Goal: Task Accomplishment & Management: Use online tool/utility

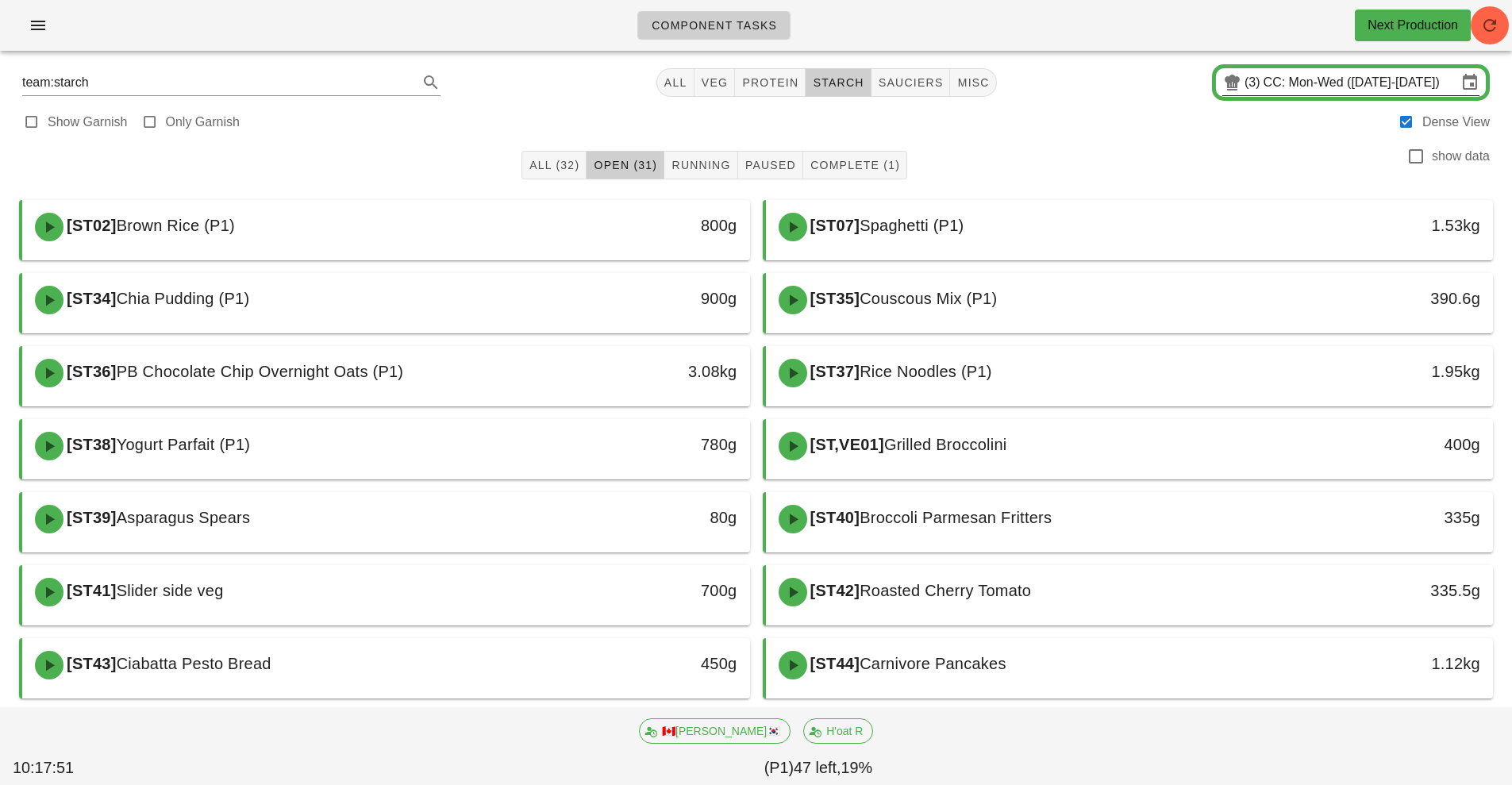
click at [1348, 81] on input "CC: Mon-Wed ([DATE]-[DATE])" at bounding box center [1361, 82] width 193 height 26
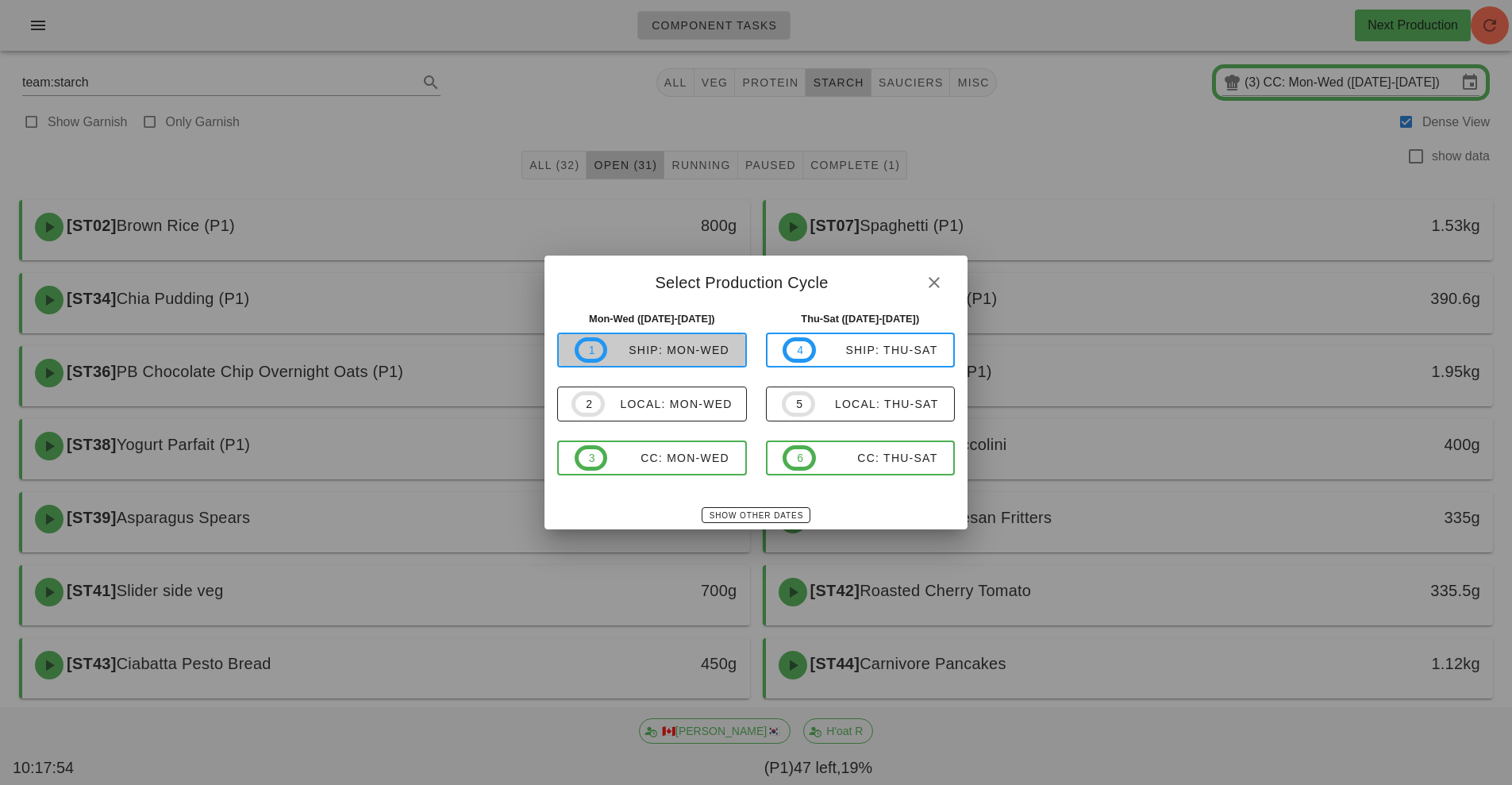
click at [700, 361] on span "1 ship: Mon-Wed" at bounding box center [653, 350] width 155 height 26
type input "ship: Mon-Wed ([DATE]-[DATE])"
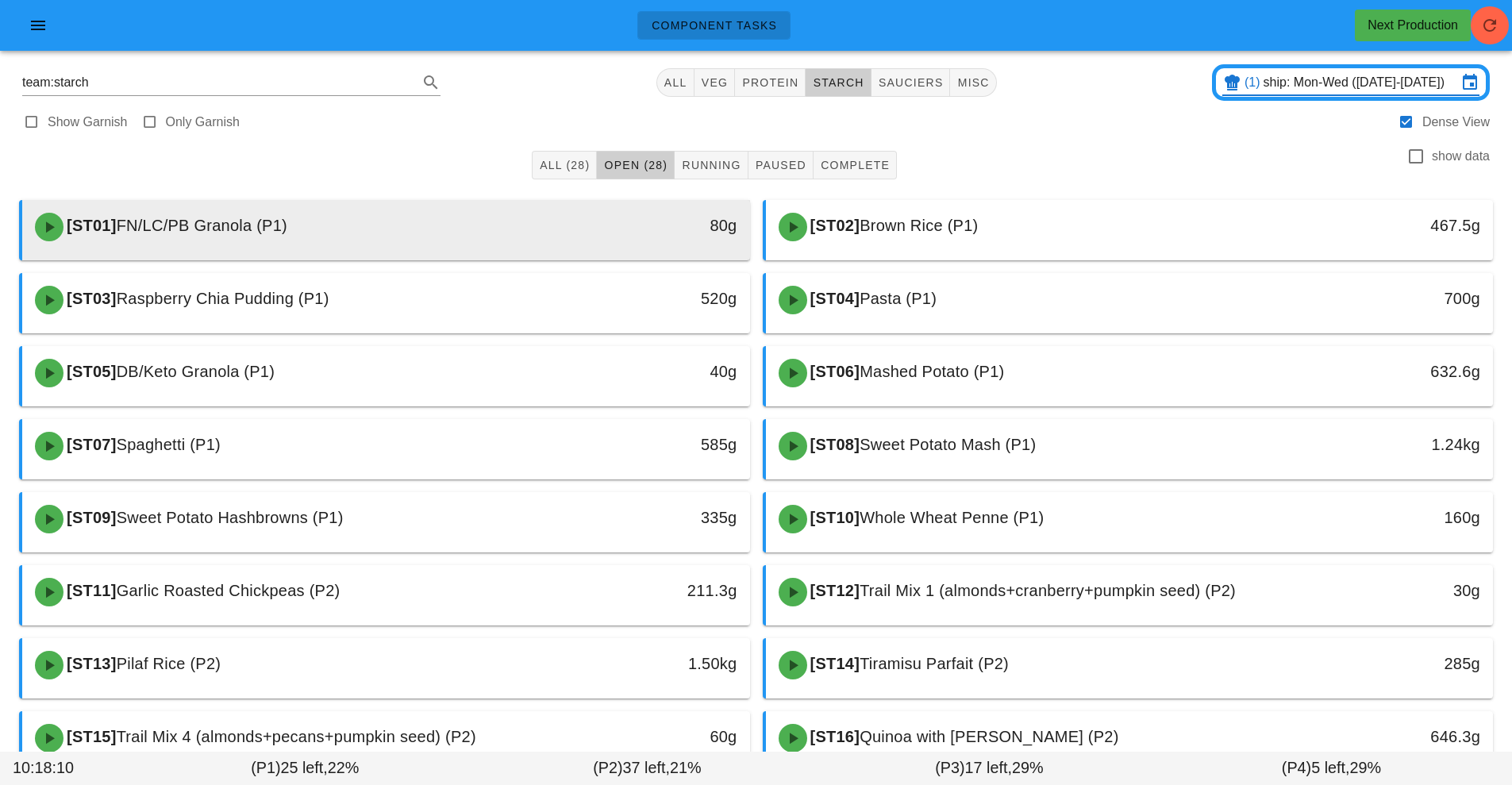
click at [546, 236] on div "[ST01] FN/LC/PB Granola (P1)" at bounding box center [296, 227] width 541 height 48
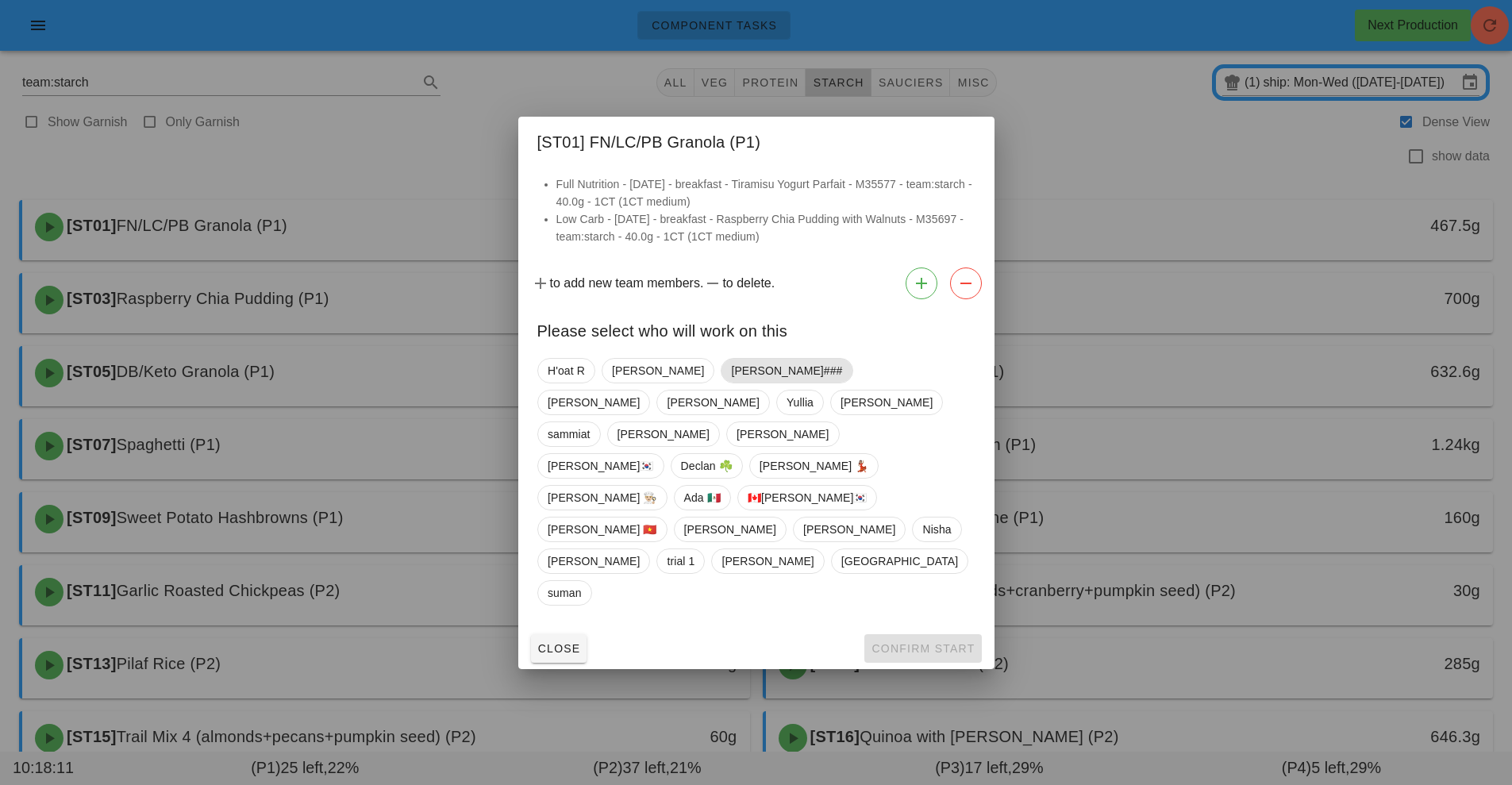
click at [731, 383] on span "[PERSON_NAME]###" at bounding box center [787, 370] width 111 height 24
click at [915, 635] on button "Confirm Start" at bounding box center [923, 649] width 117 height 29
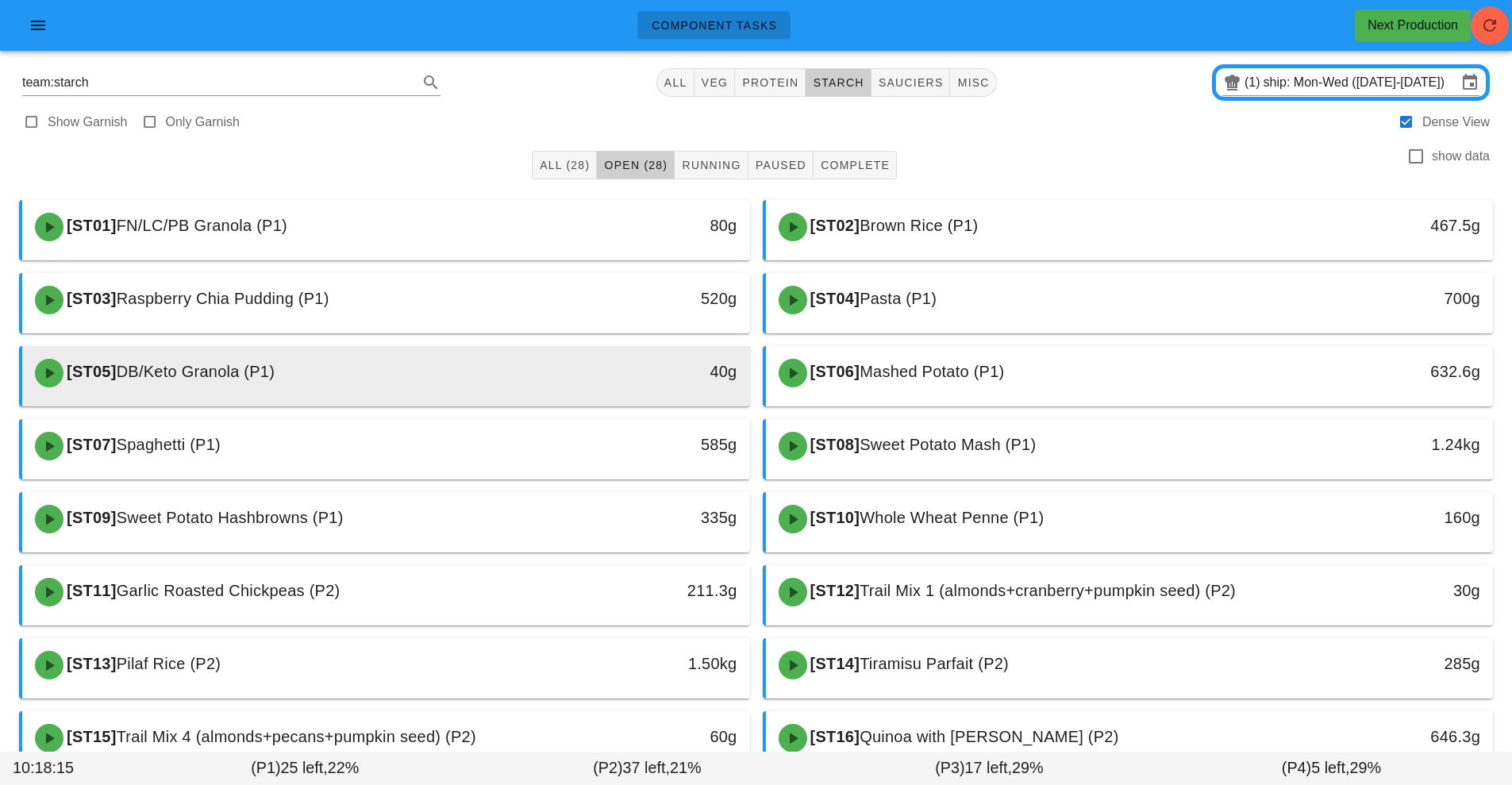
click at [468, 384] on div "[ST05] DB/Keto Granola (P1)" at bounding box center [296, 373] width 541 height 48
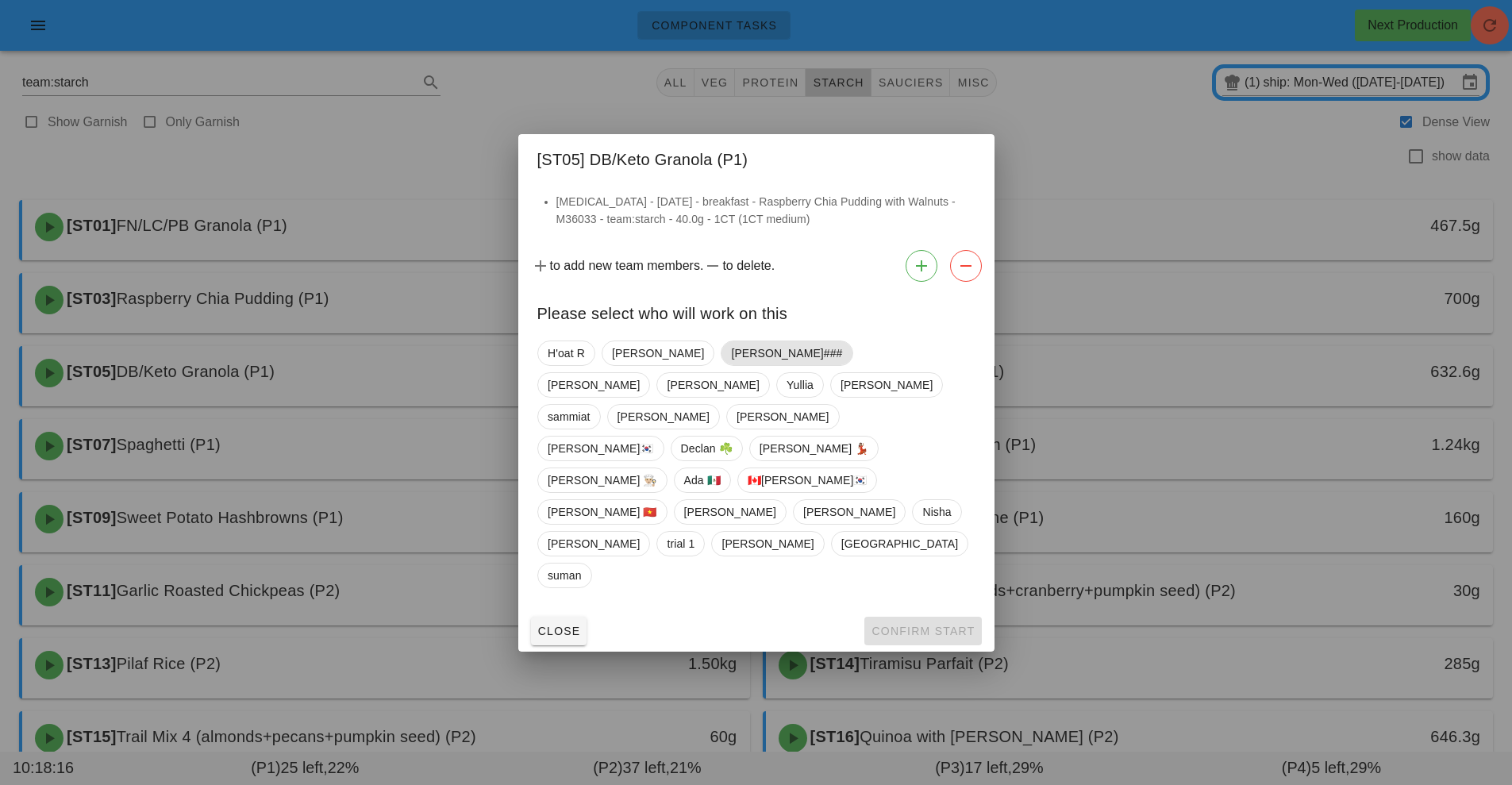
click at [731, 366] on span "[PERSON_NAME]###" at bounding box center [787, 353] width 111 height 24
click at [912, 625] on span "Confirm Start" at bounding box center [923, 631] width 104 height 12
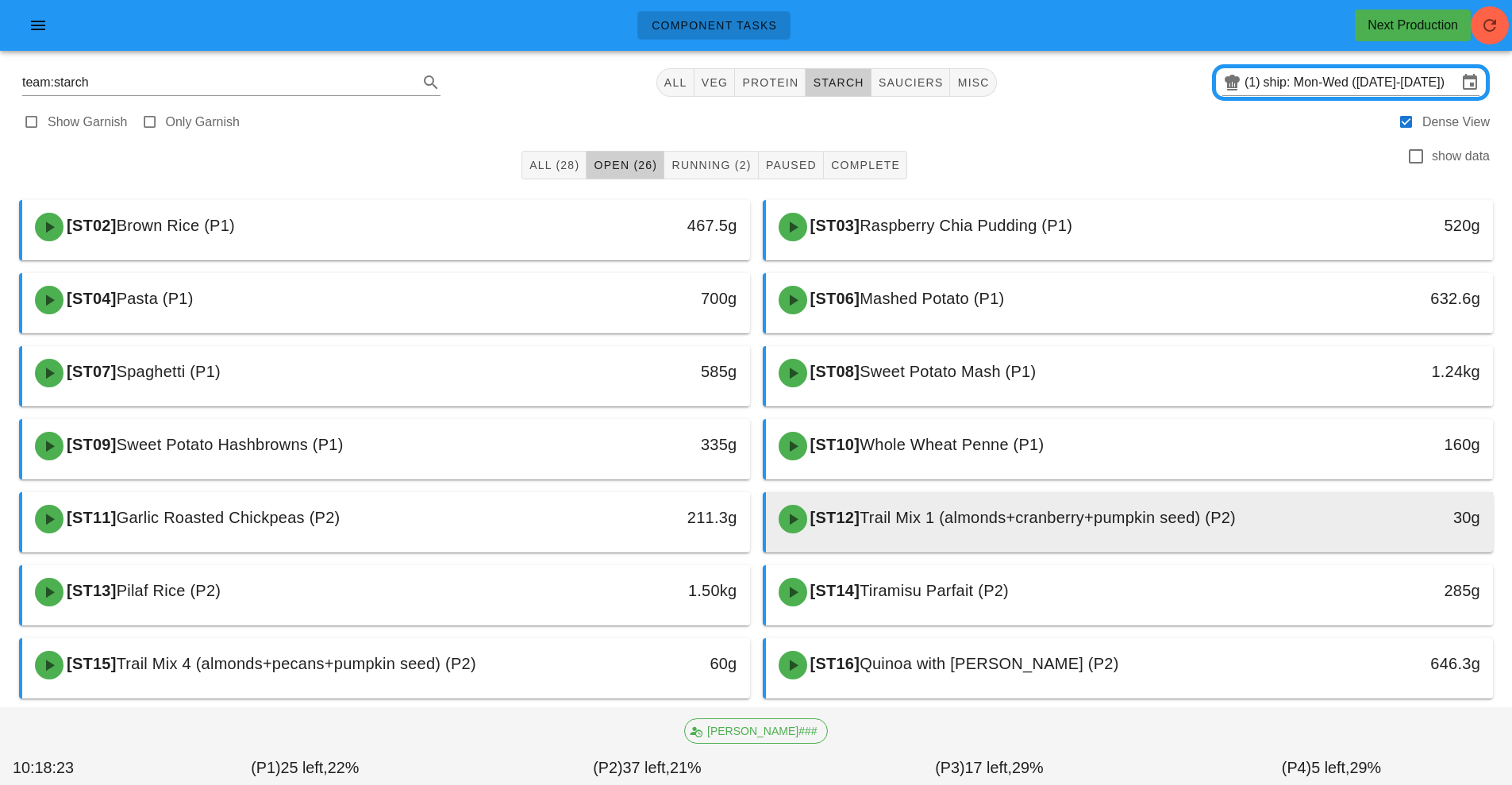
click at [989, 528] on div "[ST12] Trail Mix 1 (almonds+cranberry+pumpkin seed) (P2)" at bounding box center [1039, 520] width 541 height 48
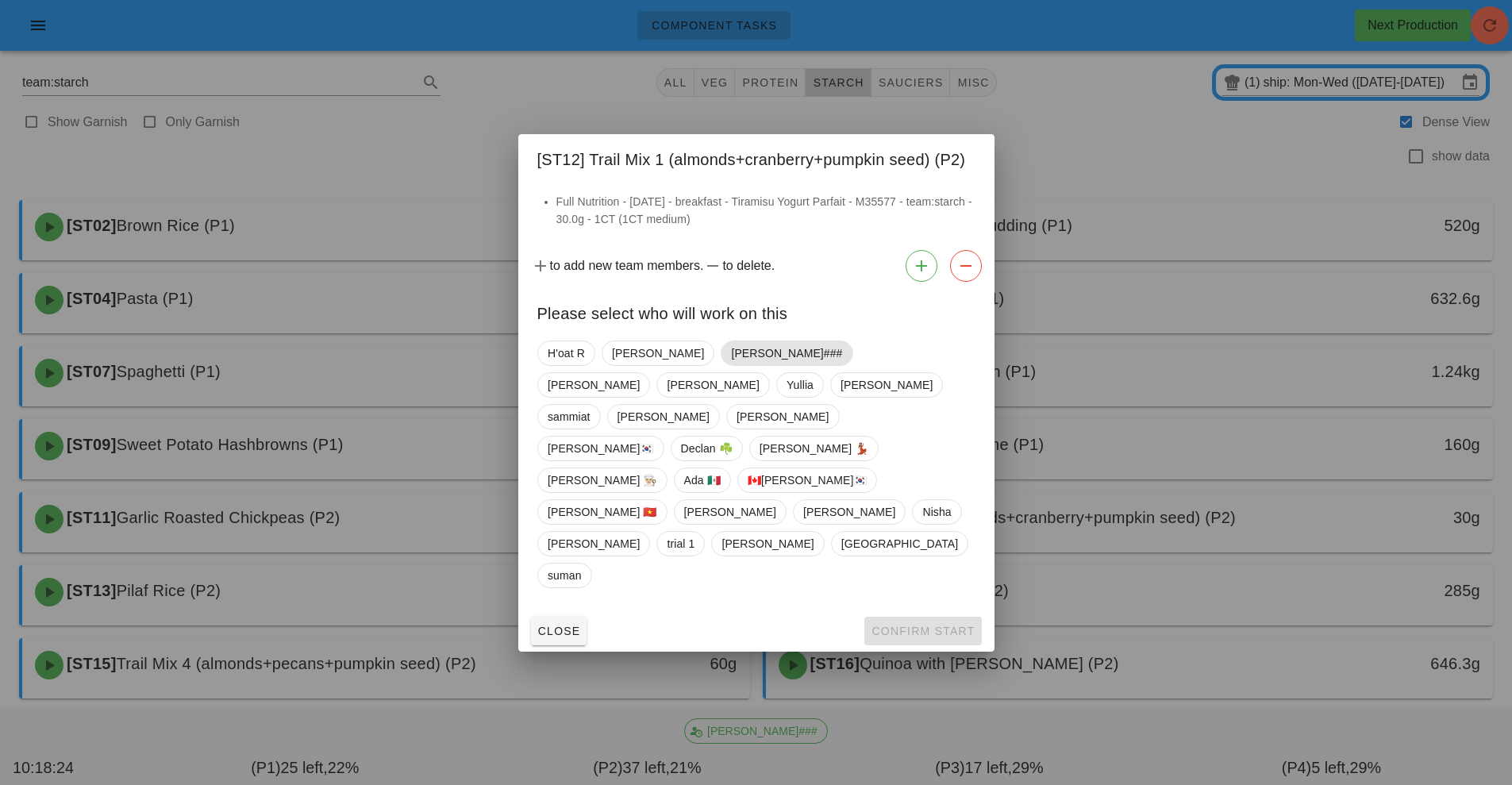
click at [731, 366] on span "[PERSON_NAME]###" at bounding box center [787, 353] width 111 height 24
click at [911, 625] on span "Confirm Start" at bounding box center [923, 631] width 104 height 12
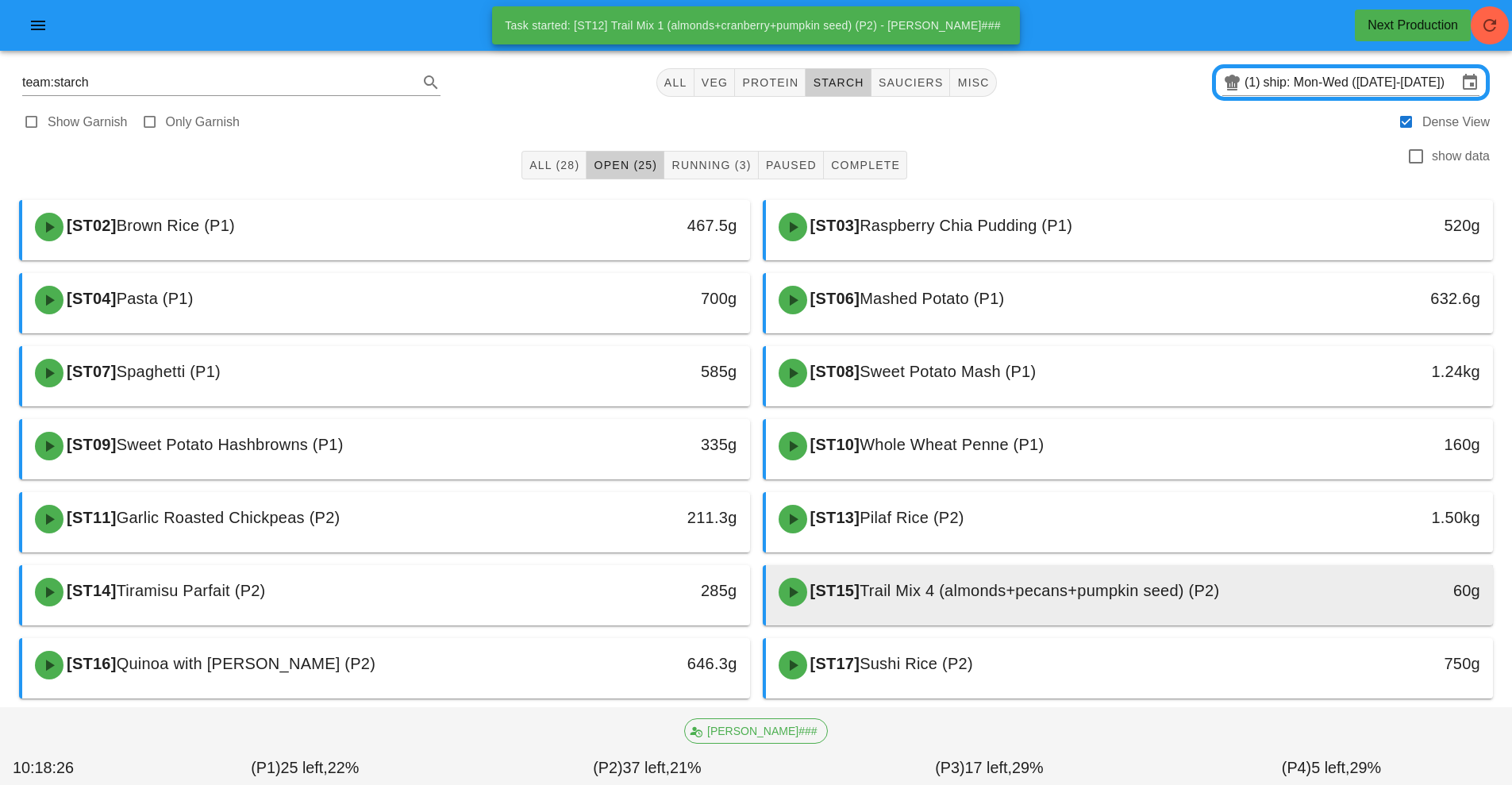
click at [935, 580] on div "[ST15] Trail Mix 4 (almonds+pecans+pumpkin seed) (P2)" at bounding box center [1039, 593] width 541 height 48
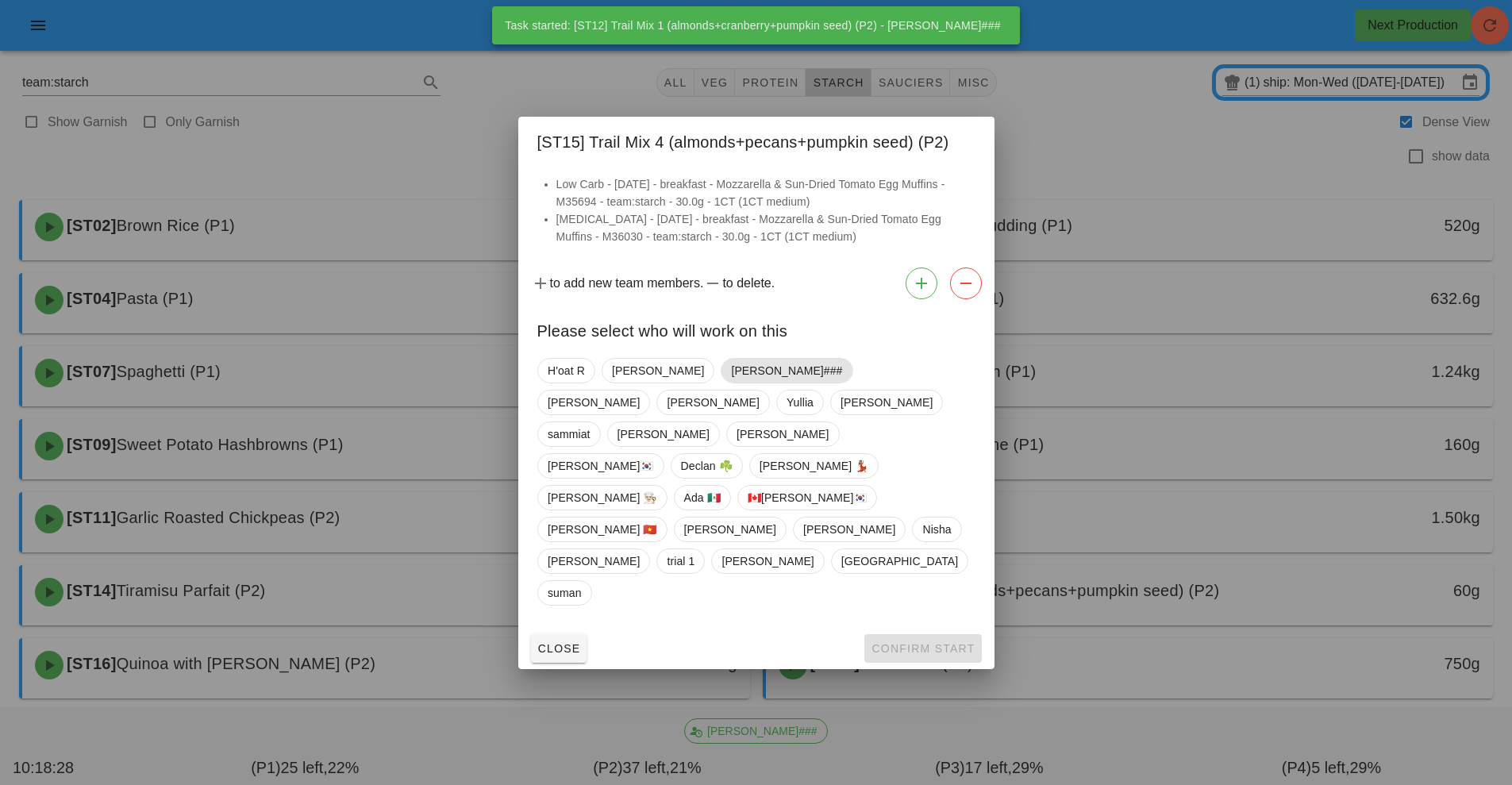
click at [731, 383] on span "[PERSON_NAME]###" at bounding box center [787, 370] width 111 height 24
click at [915, 642] on span "Confirm Start" at bounding box center [923, 648] width 104 height 12
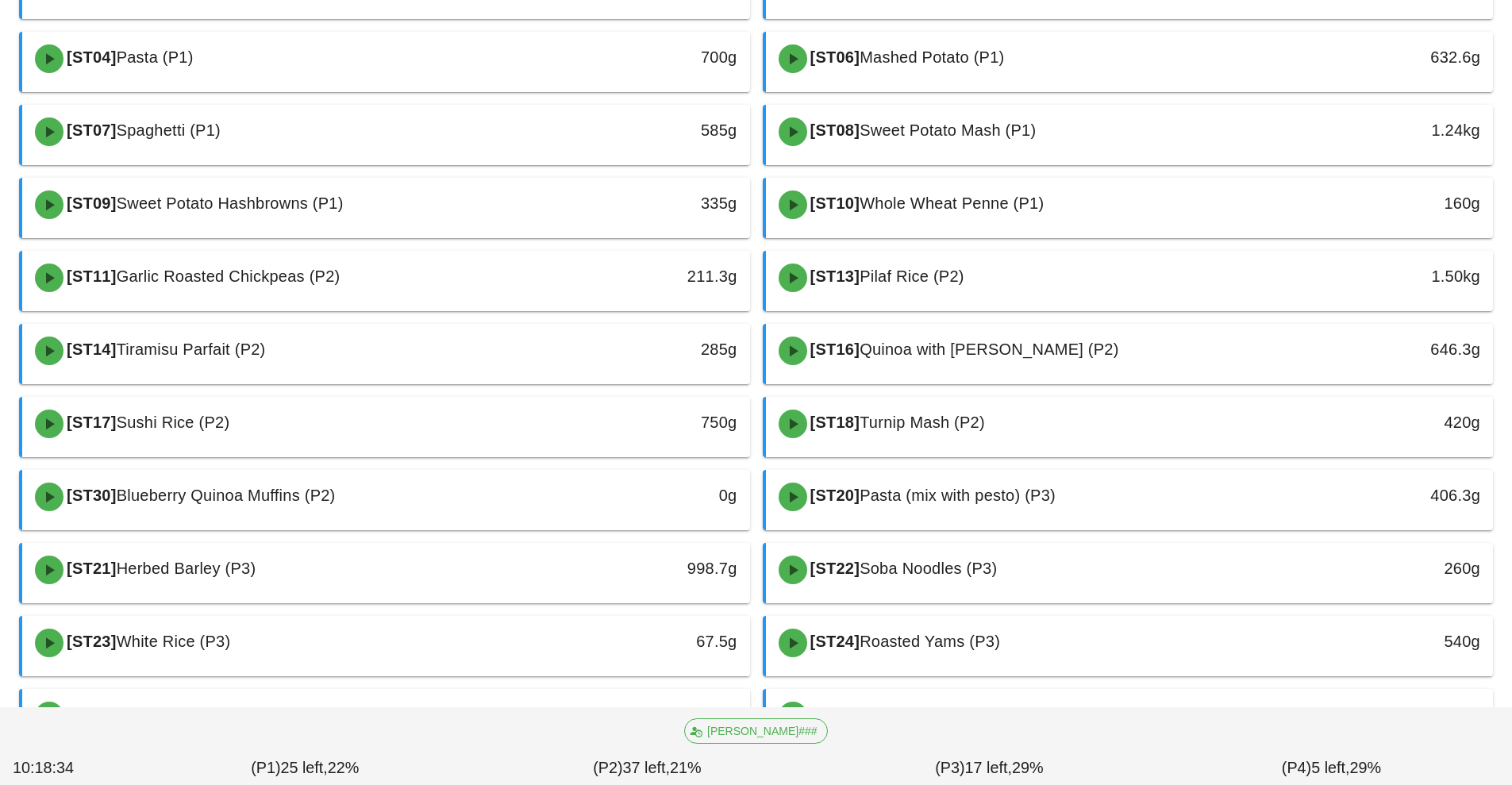
scroll to position [393, 0]
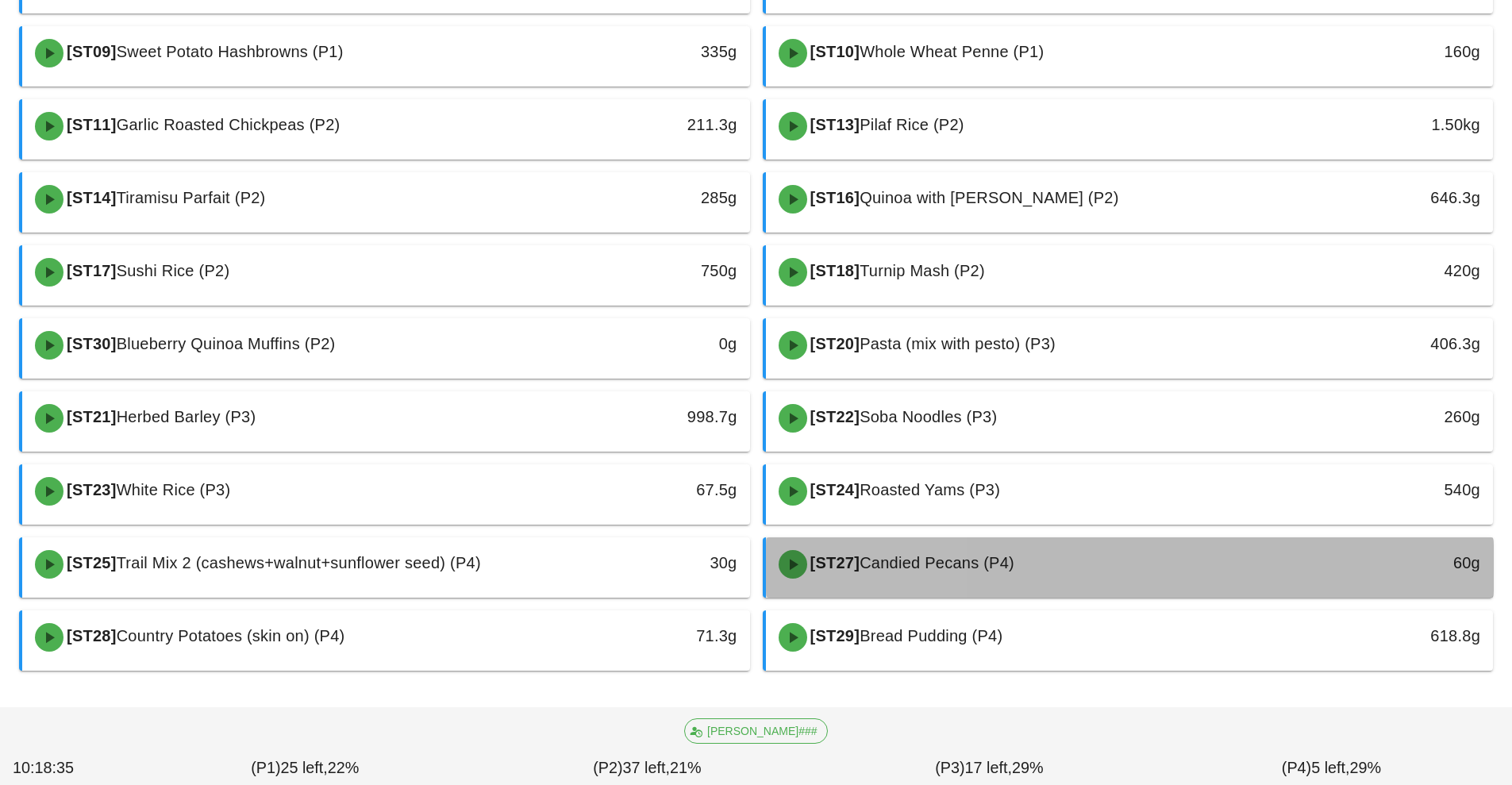
click at [915, 572] on span "Candied Pecans (P4)" at bounding box center [937, 563] width 155 height 17
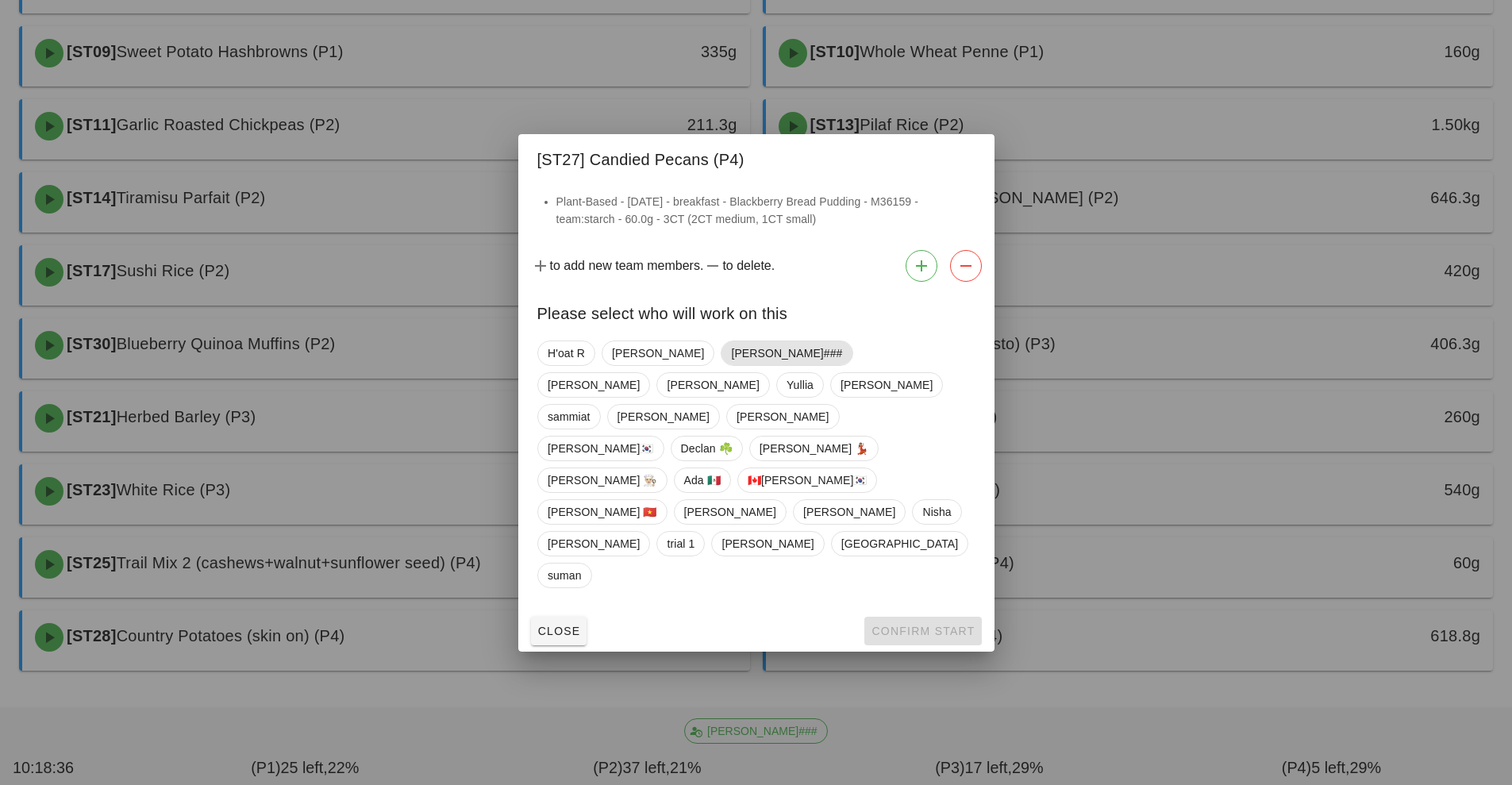
click at [731, 366] on span "[PERSON_NAME]###" at bounding box center [787, 353] width 111 height 24
click at [905, 625] on span "Confirm Start" at bounding box center [923, 631] width 104 height 12
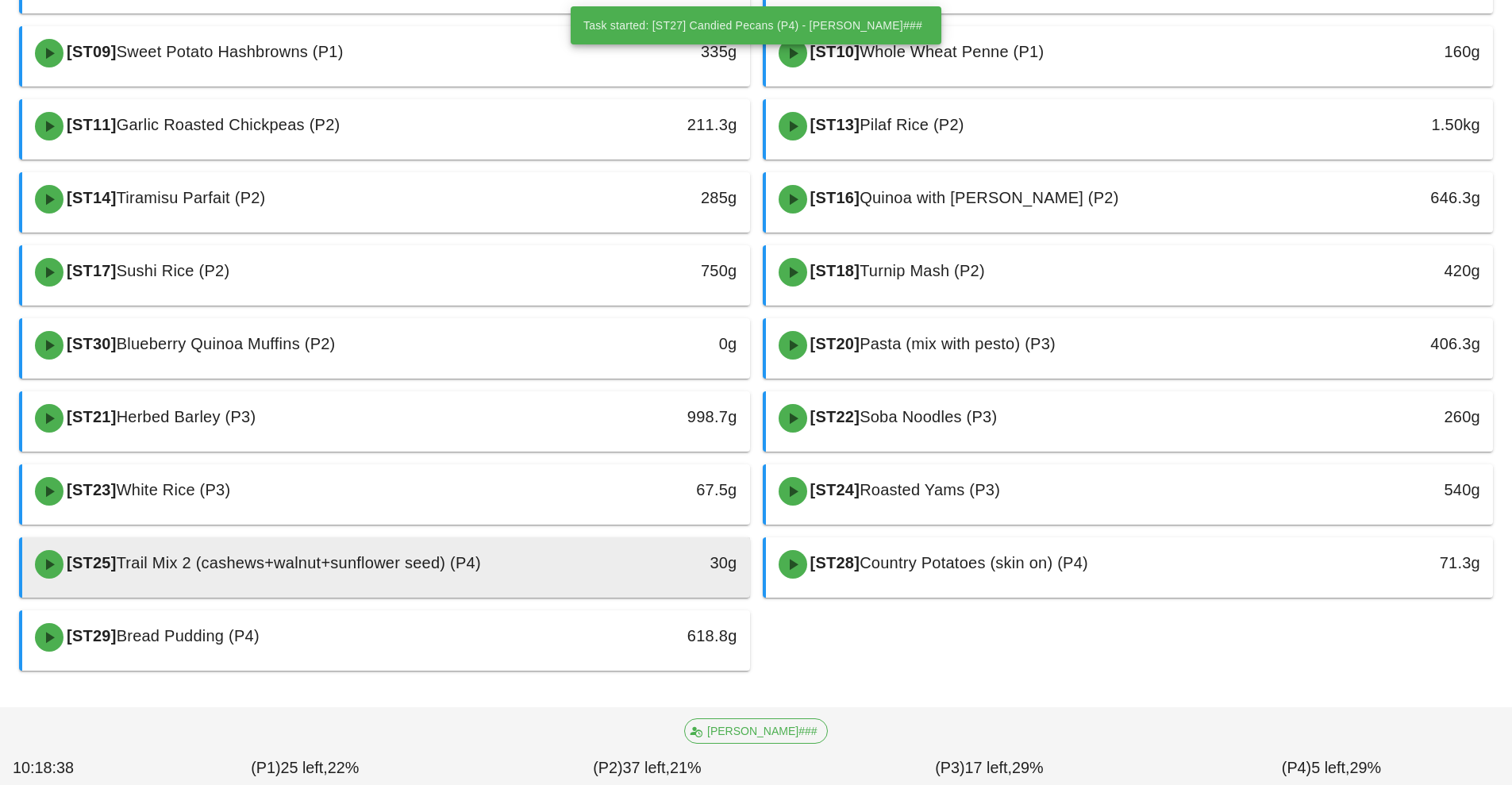
click at [537, 582] on div "[ST25] Trail Mix 2 (cashews+walnut+sunflower seed) (P4)" at bounding box center [296, 565] width 541 height 48
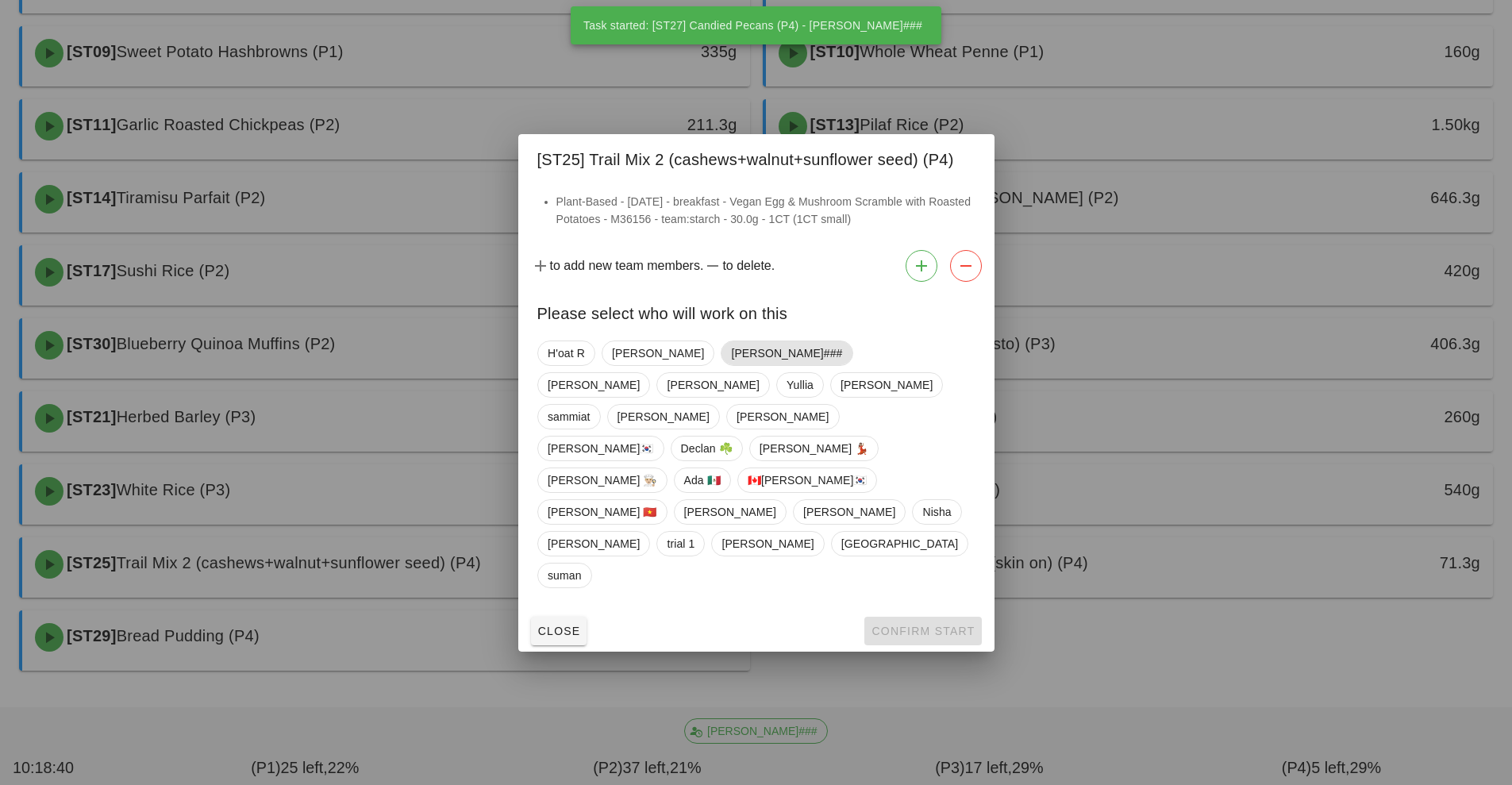
click at [731, 366] on span "[PERSON_NAME]###" at bounding box center [787, 353] width 111 height 24
click at [912, 617] on button "Confirm Start" at bounding box center [923, 632] width 117 height 29
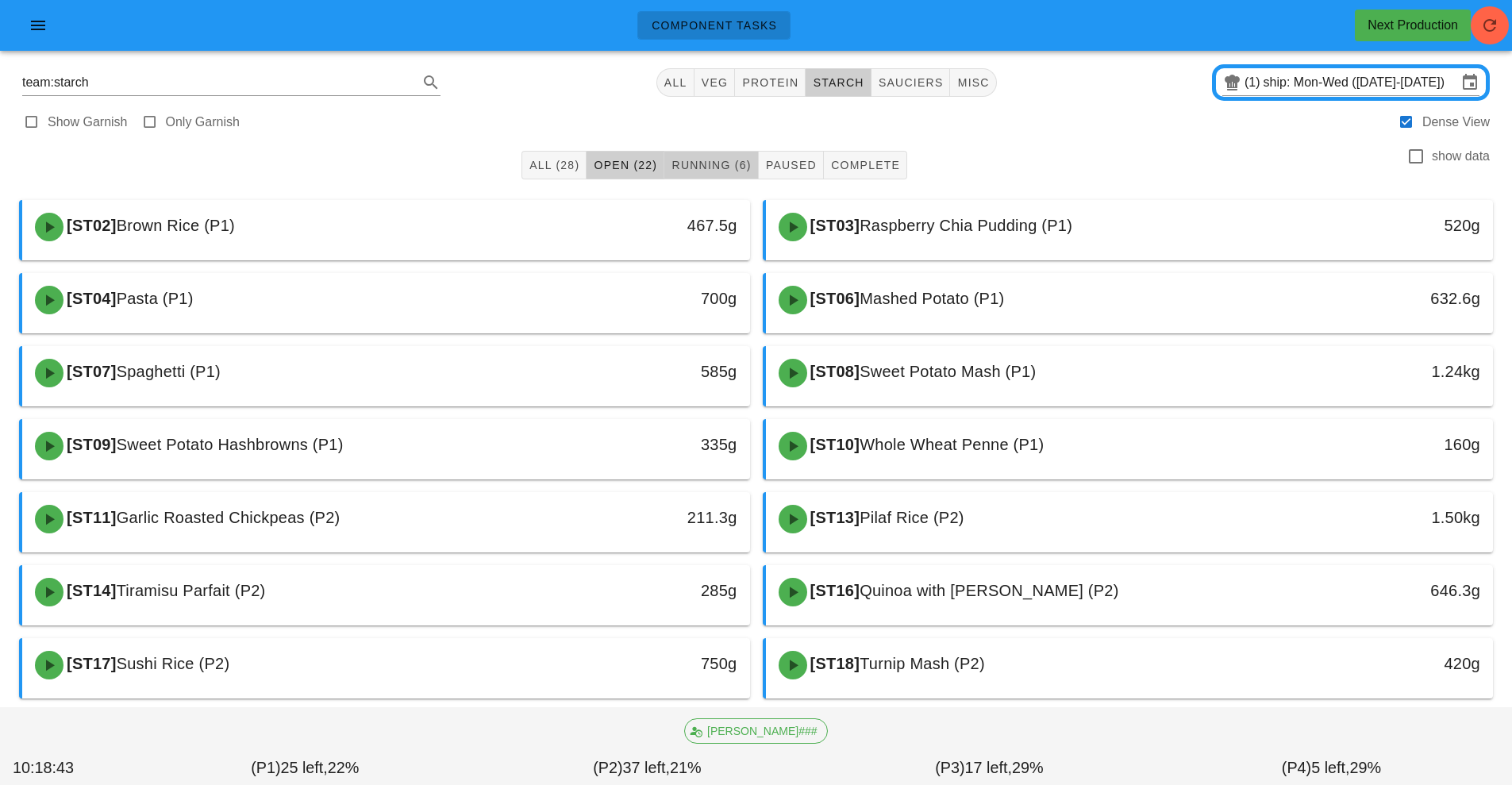
click at [720, 152] on button "Running (6)" at bounding box center [711, 166] width 94 height 29
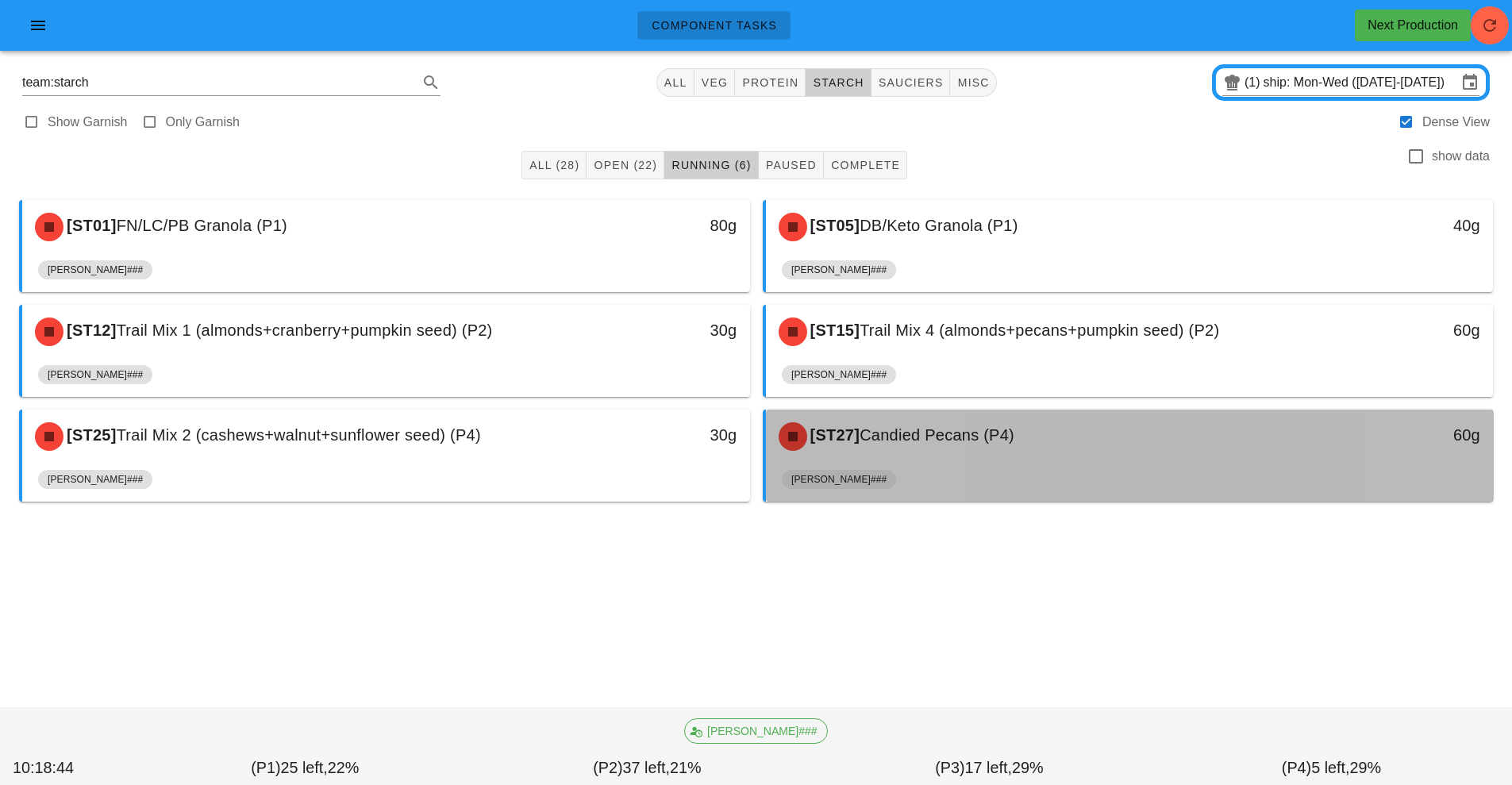
click at [939, 463] on div "[PERSON_NAME]###" at bounding box center [1129, 482] width 696 height 38
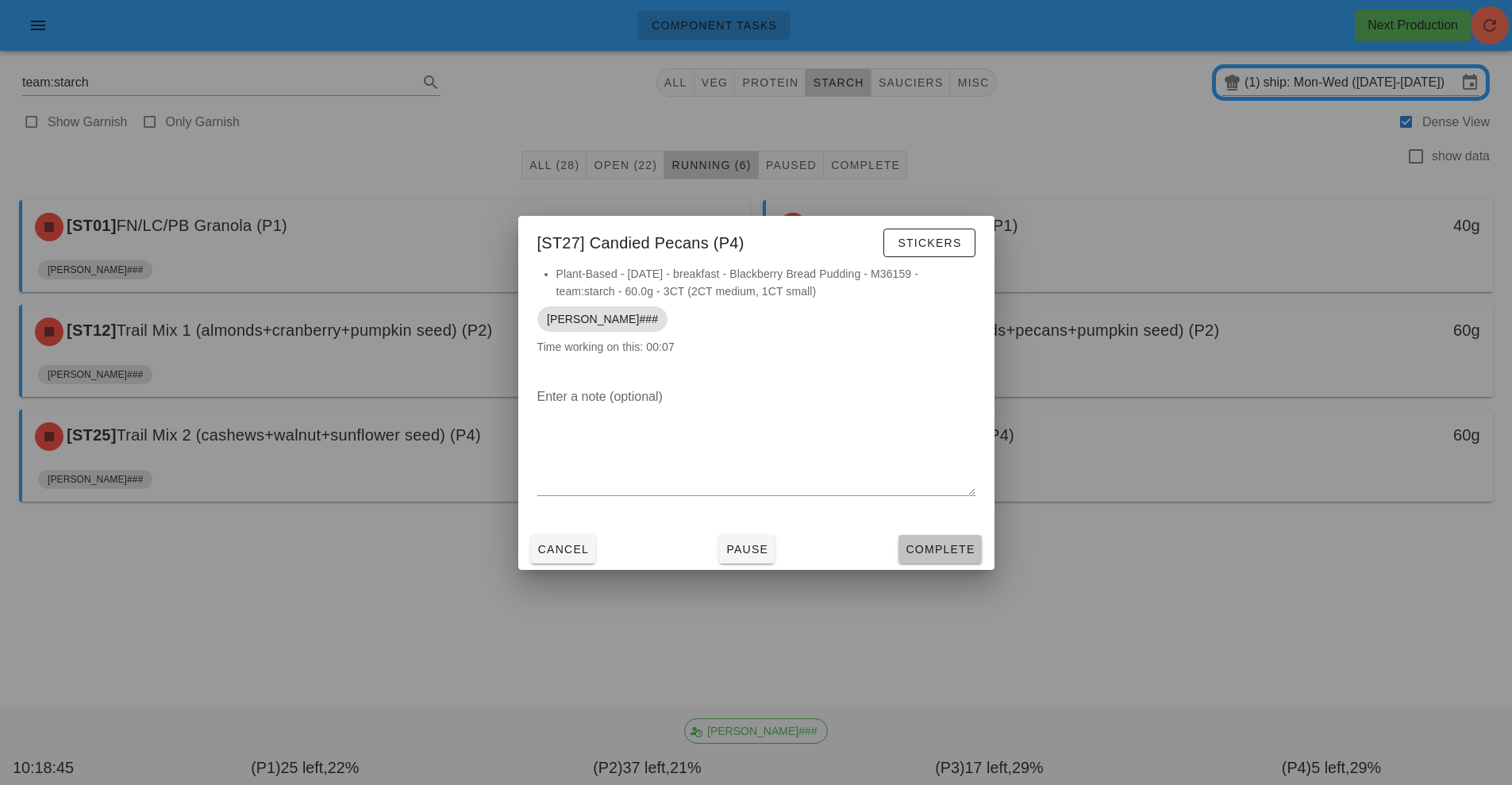
click at [953, 547] on span "Complete" at bounding box center [940, 549] width 70 height 12
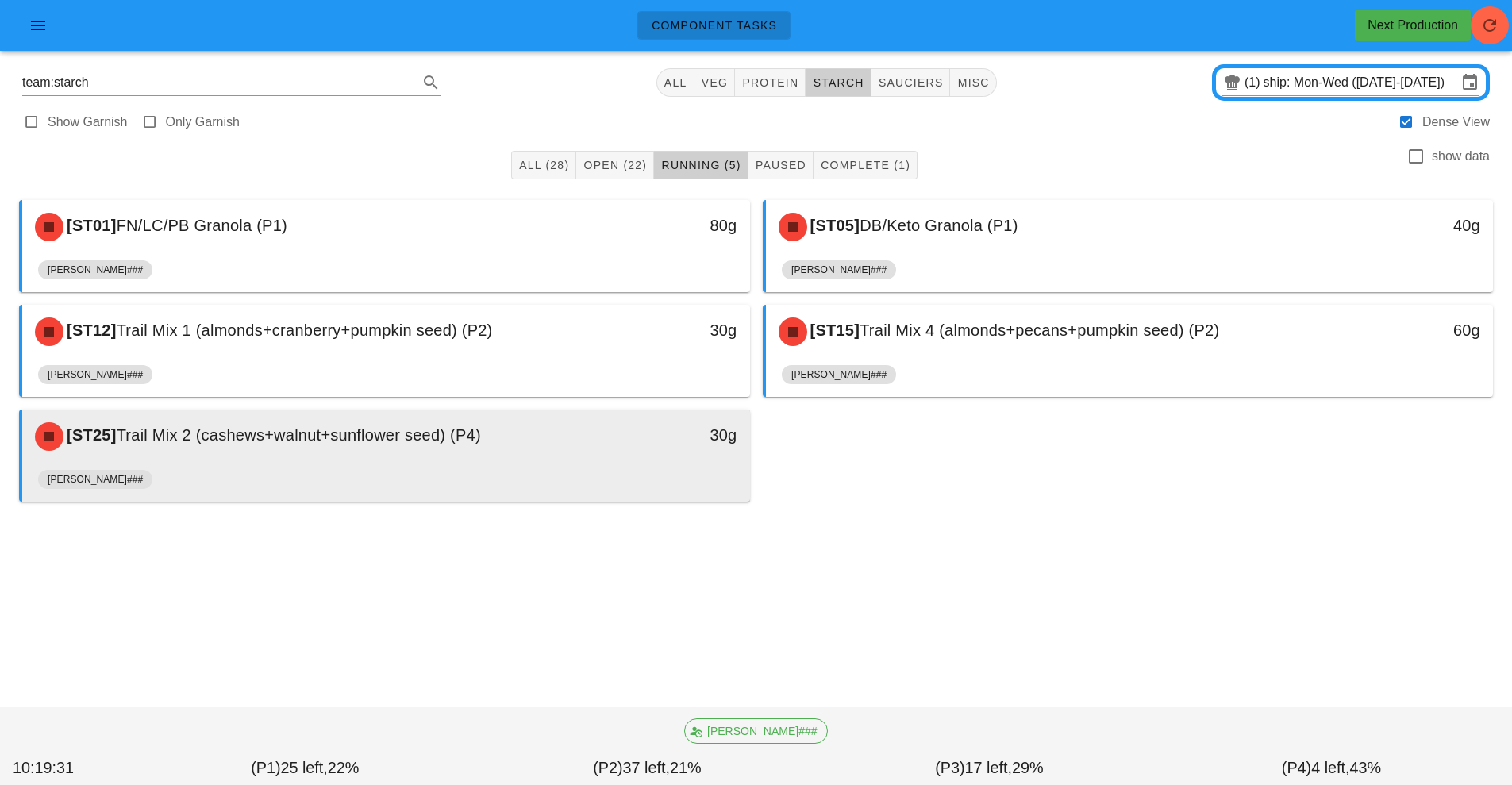
click at [573, 478] on div "[PERSON_NAME]###" at bounding box center [386, 482] width 696 height 38
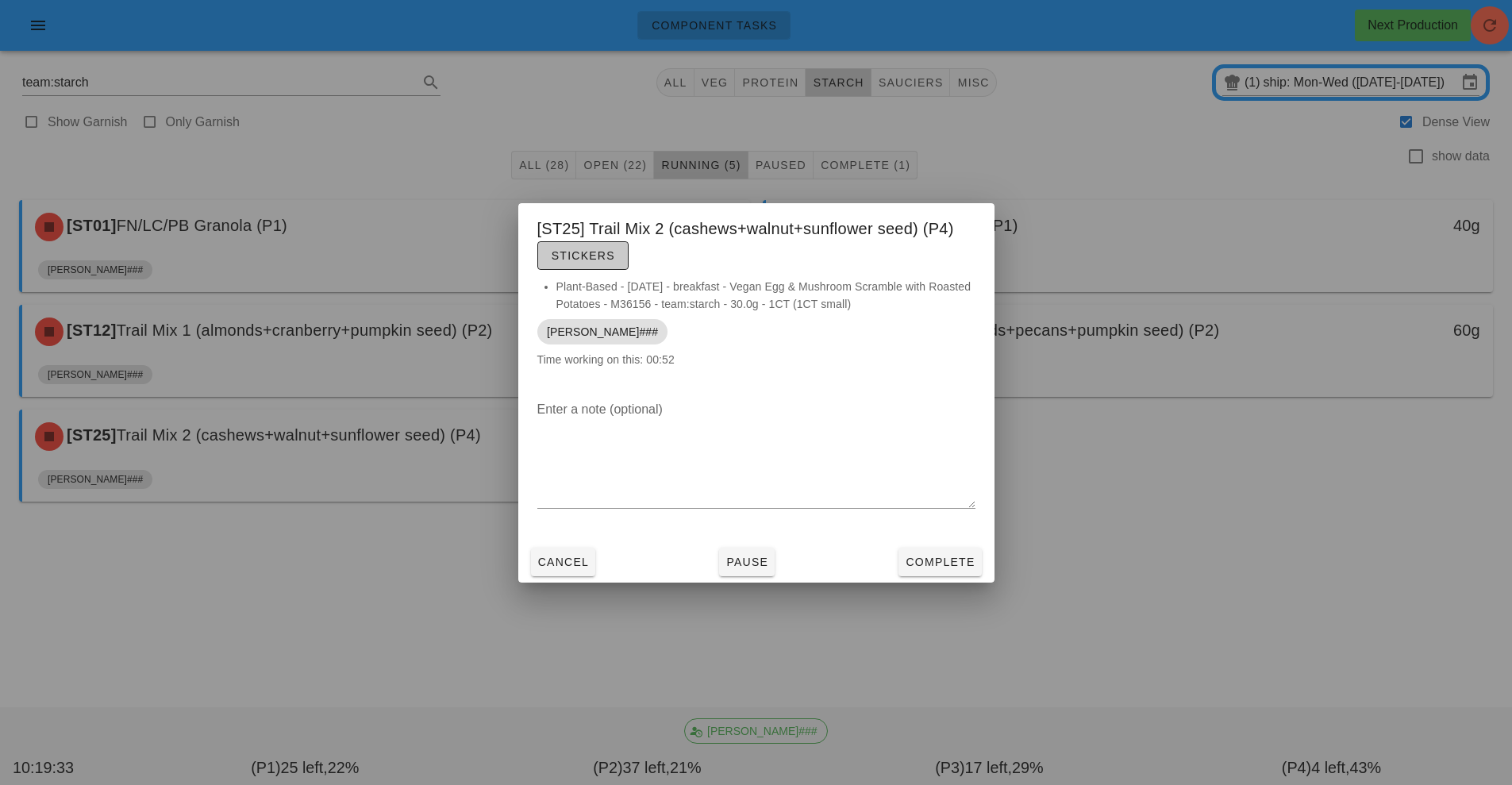
click at [584, 258] on span "Stickers" at bounding box center [583, 255] width 64 height 12
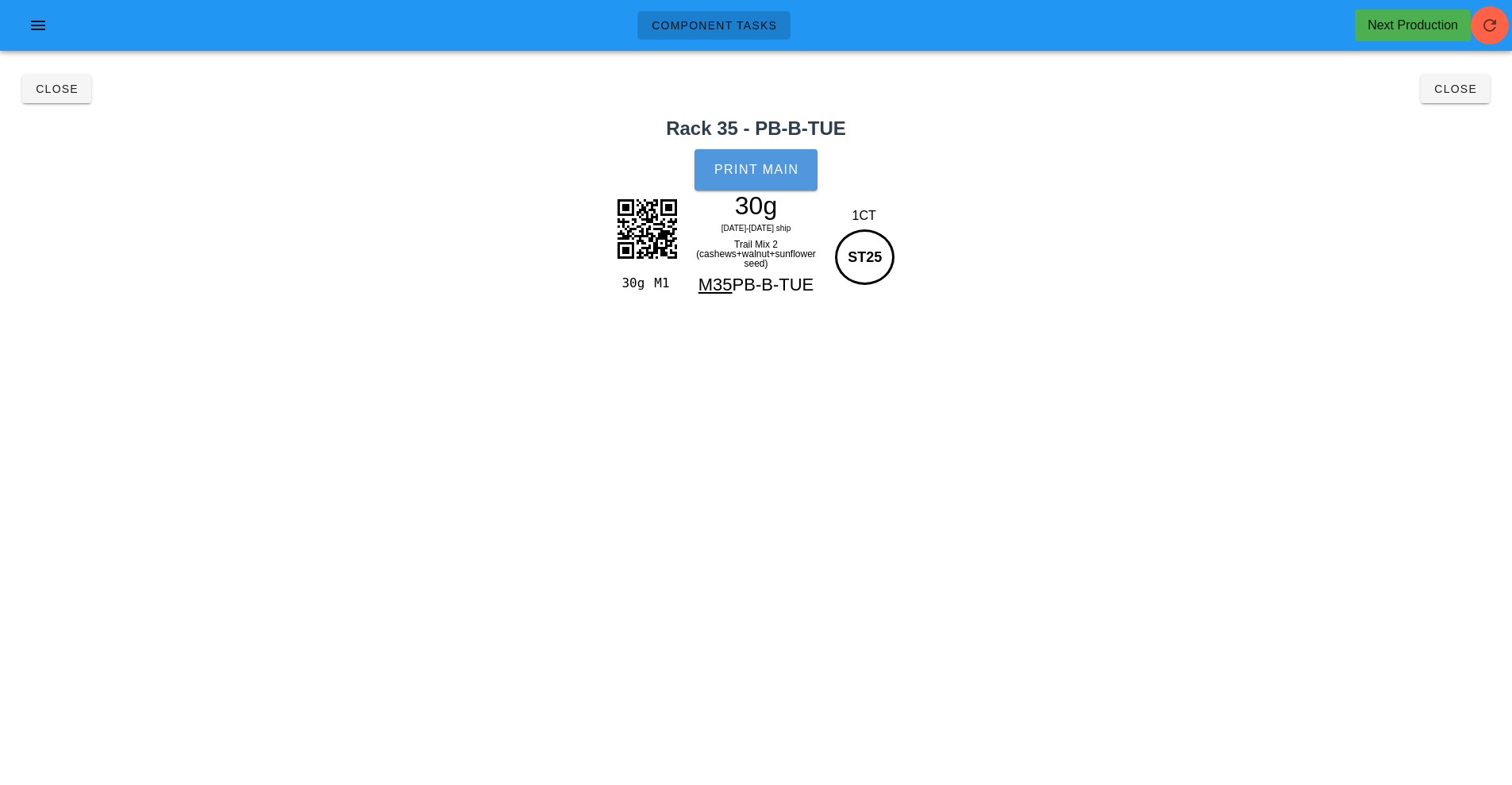
click at [761, 182] on button "Print Main" at bounding box center [756, 169] width 122 height 41
click at [37, 87] on span "Close" at bounding box center [56, 88] width 44 height 12
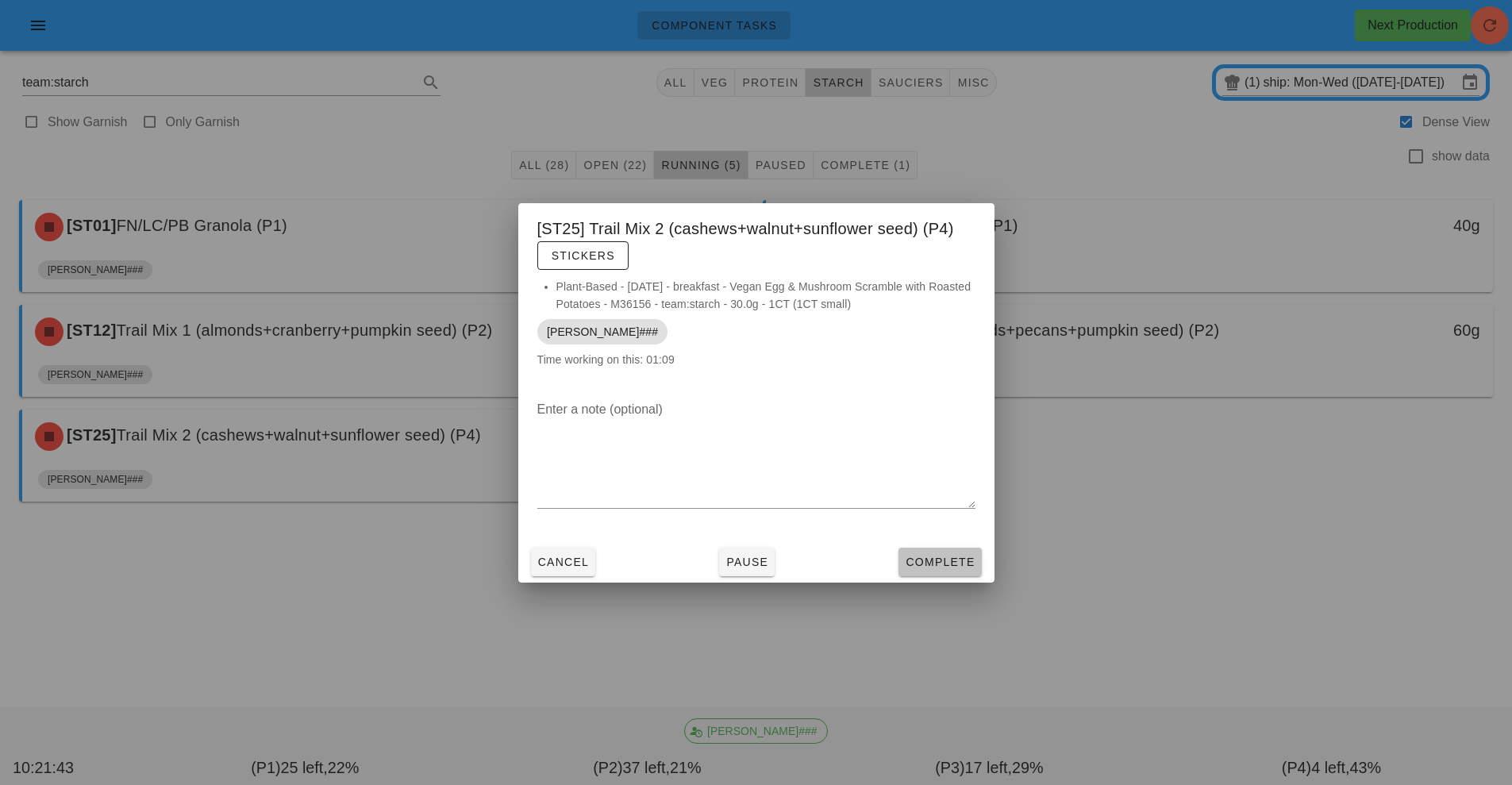
click at [941, 556] on span "Complete" at bounding box center [940, 562] width 70 height 12
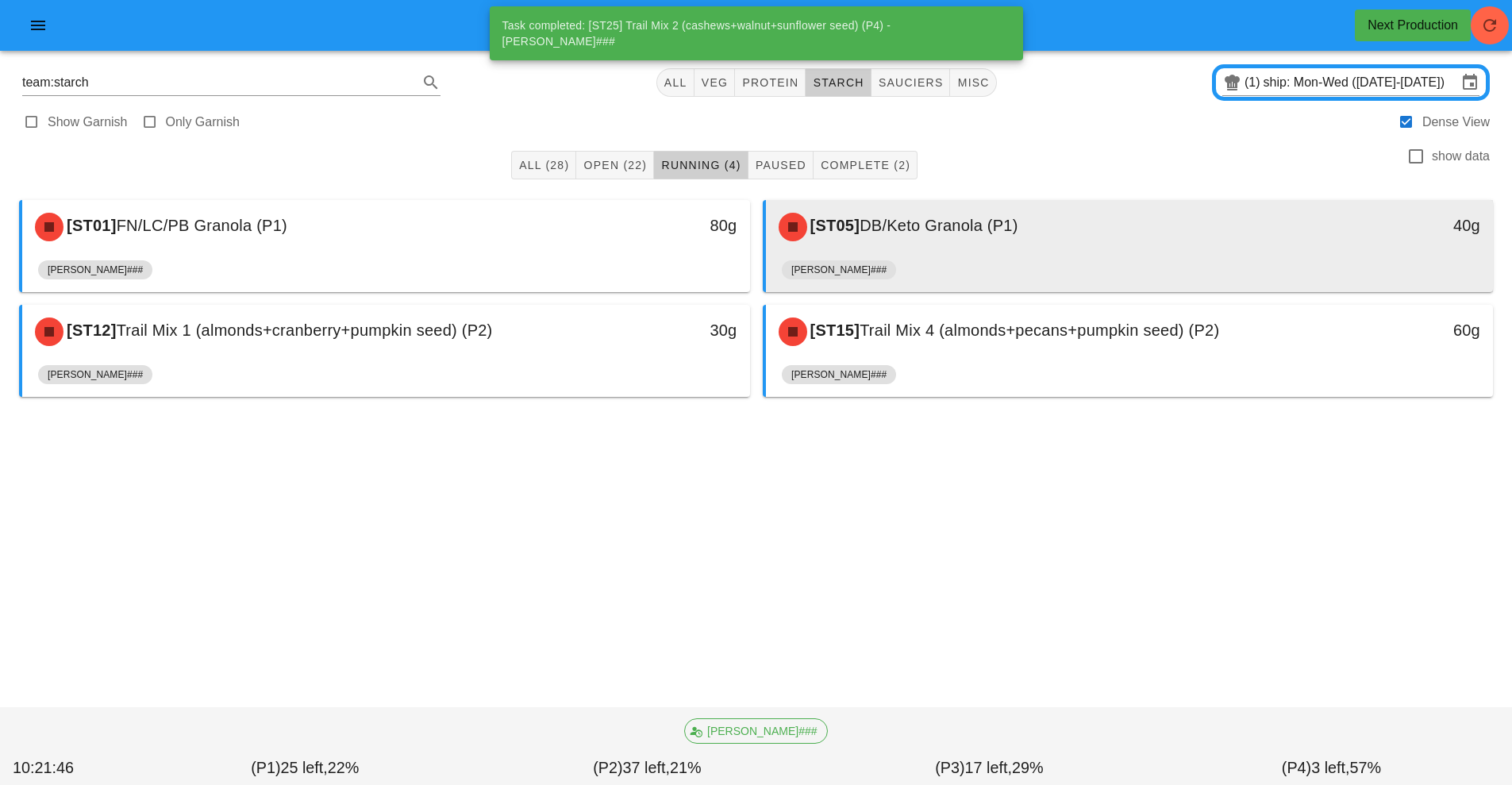
click at [893, 249] on div "[ST05] DB/Keto Granola (P1)" at bounding box center [1039, 227] width 541 height 48
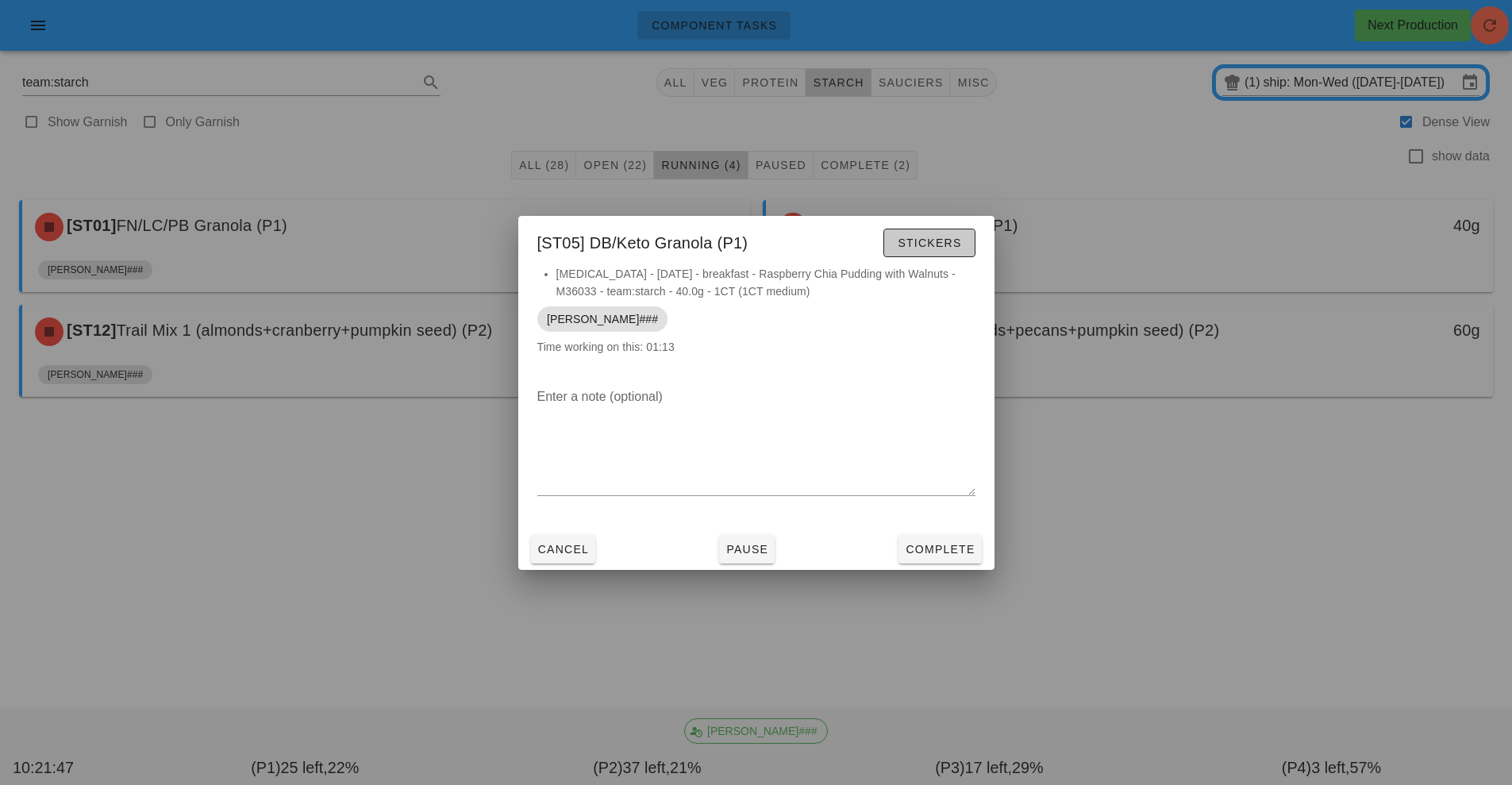
click at [931, 244] on span "Stickers" at bounding box center [928, 242] width 64 height 12
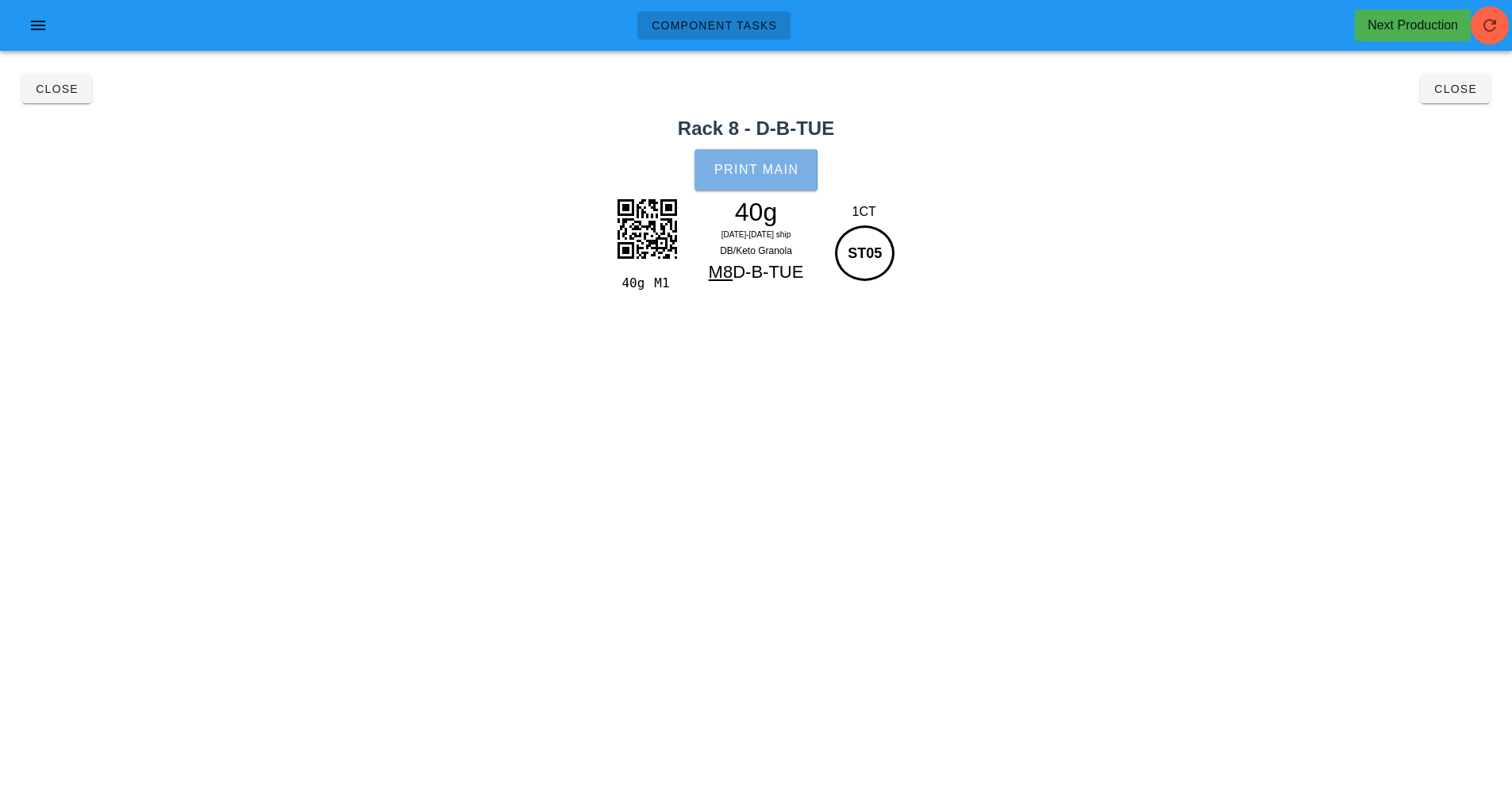
click at [752, 186] on button "Print Main" at bounding box center [756, 169] width 122 height 41
click at [58, 101] on button "Close" at bounding box center [56, 89] width 69 height 29
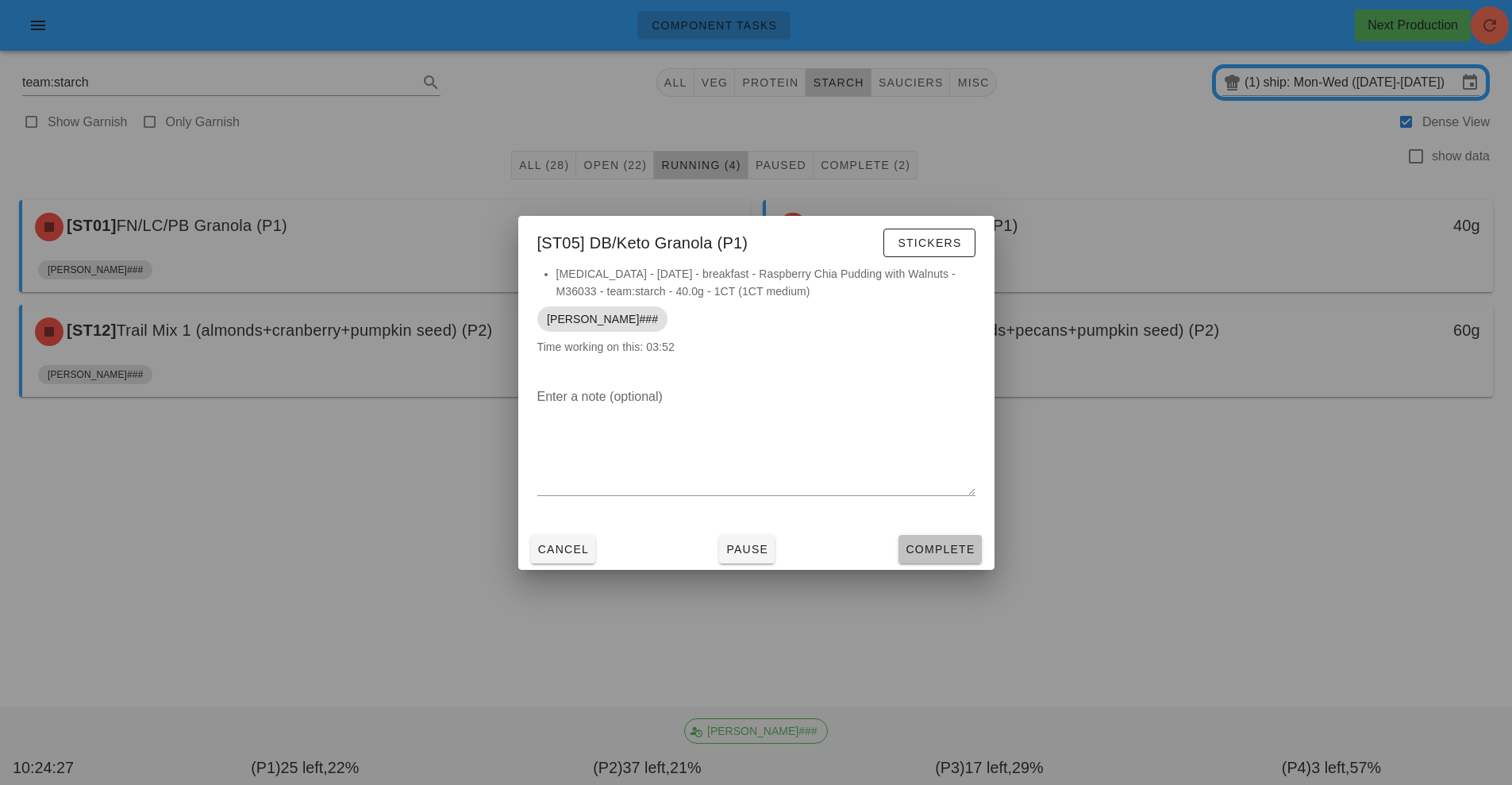
click at [954, 551] on span "Complete" at bounding box center [940, 549] width 70 height 12
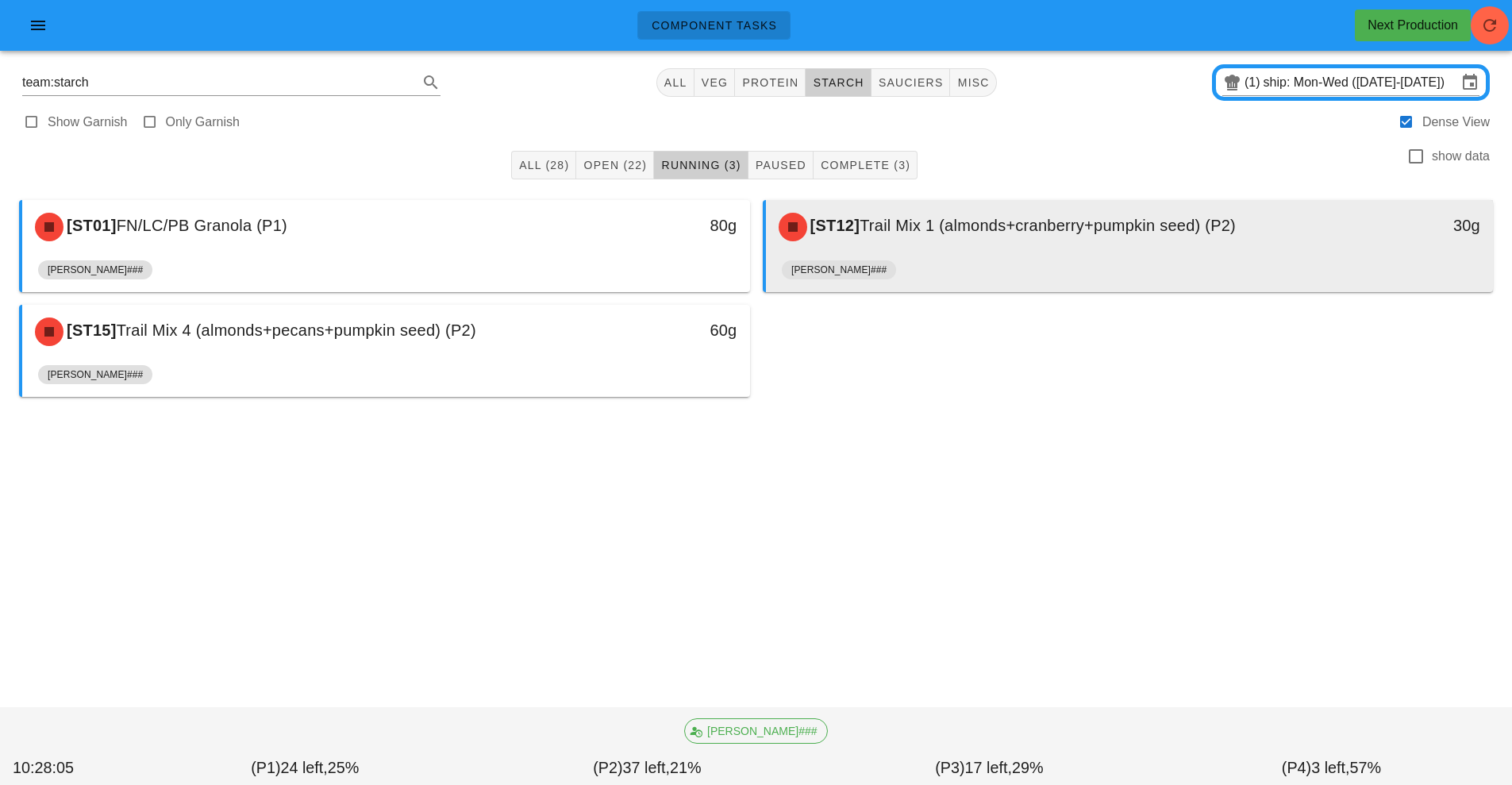
click at [924, 245] on div "[ST12] Trail Mix 1 (almonds+cranberry+pumpkin seed) (P2)" at bounding box center [1039, 227] width 541 height 48
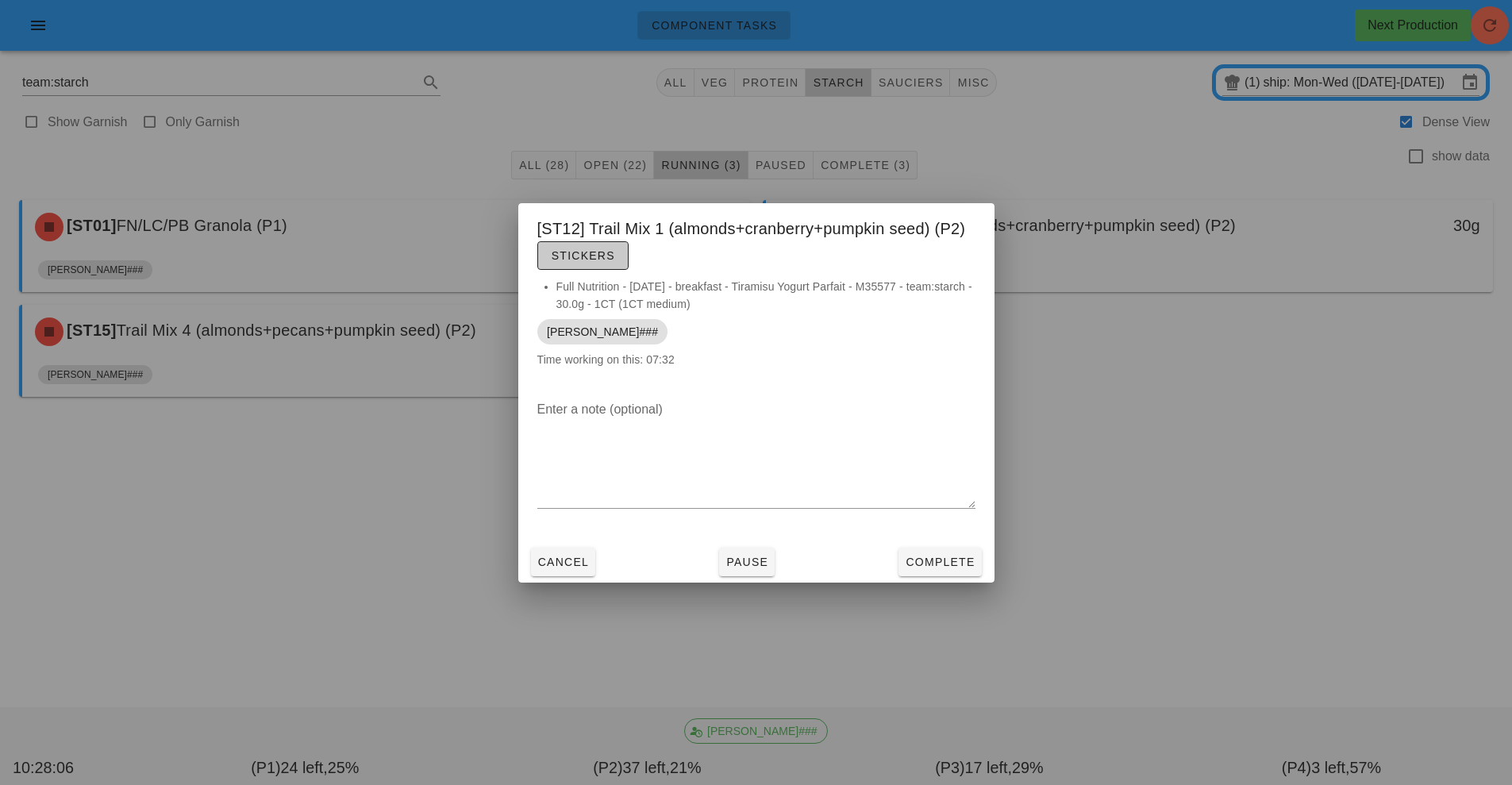
click at [612, 246] on button "Stickers" at bounding box center [583, 256] width 91 height 29
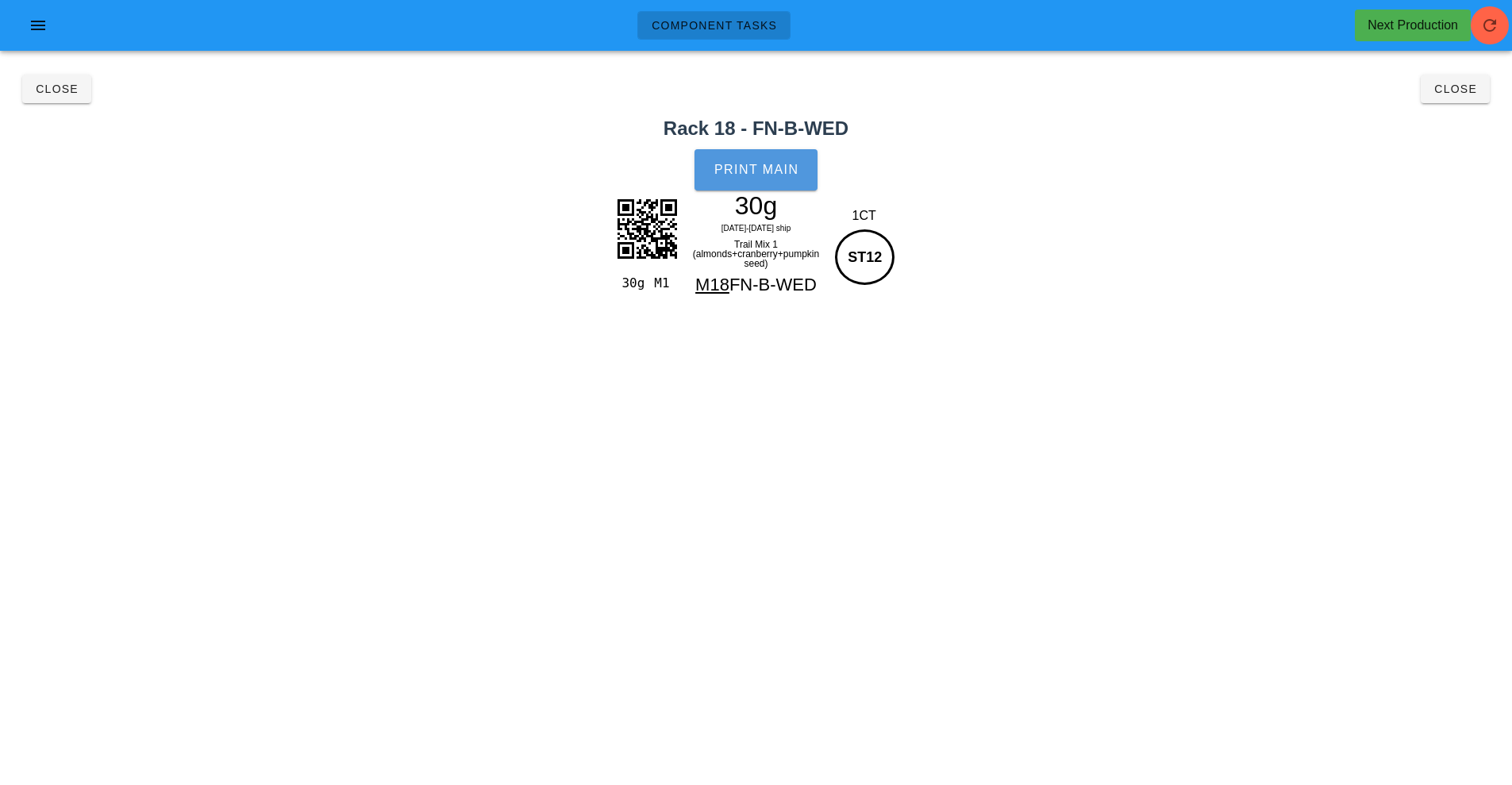
click at [776, 177] on button "Print Main" at bounding box center [756, 169] width 122 height 41
click at [73, 87] on span "Close" at bounding box center [56, 88] width 44 height 12
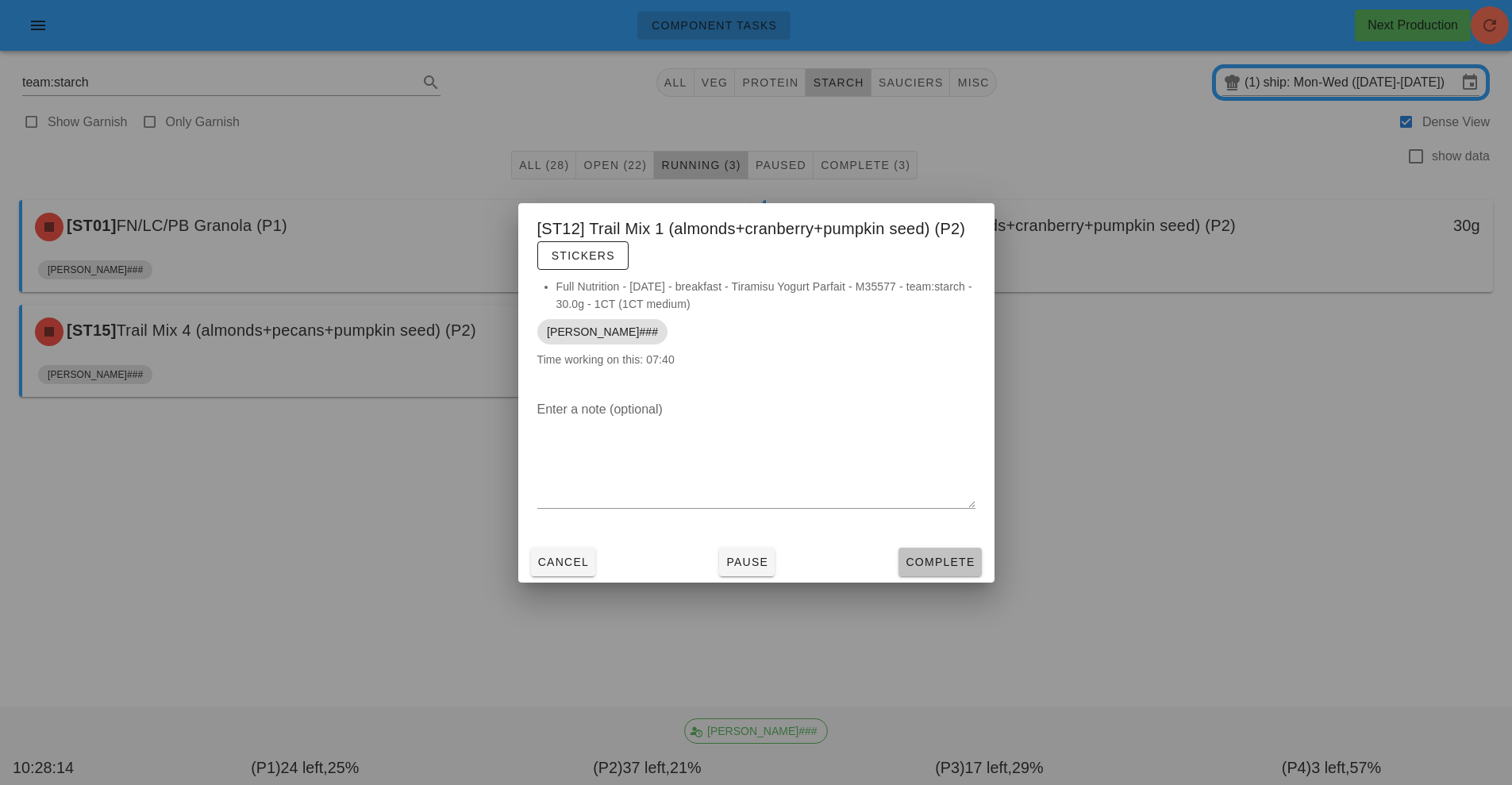
click at [961, 562] on span "Complete" at bounding box center [940, 562] width 70 height 12
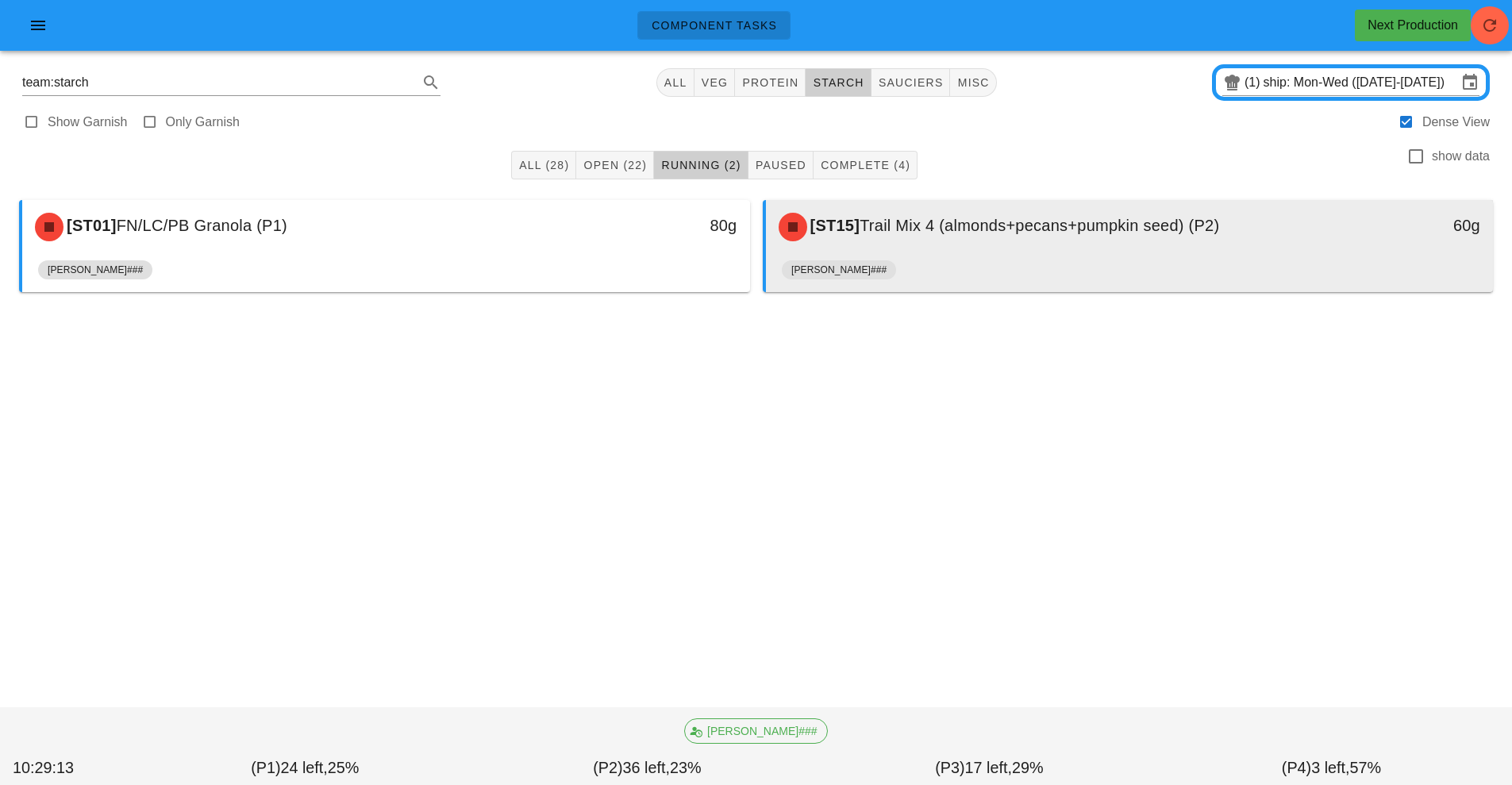
click at [904, 249] on div "[ST15] Trail Mix 4 (almonds+pecans+pumpkin seed) (P2)" at bounding box center [1039, 227] width 541 height 48
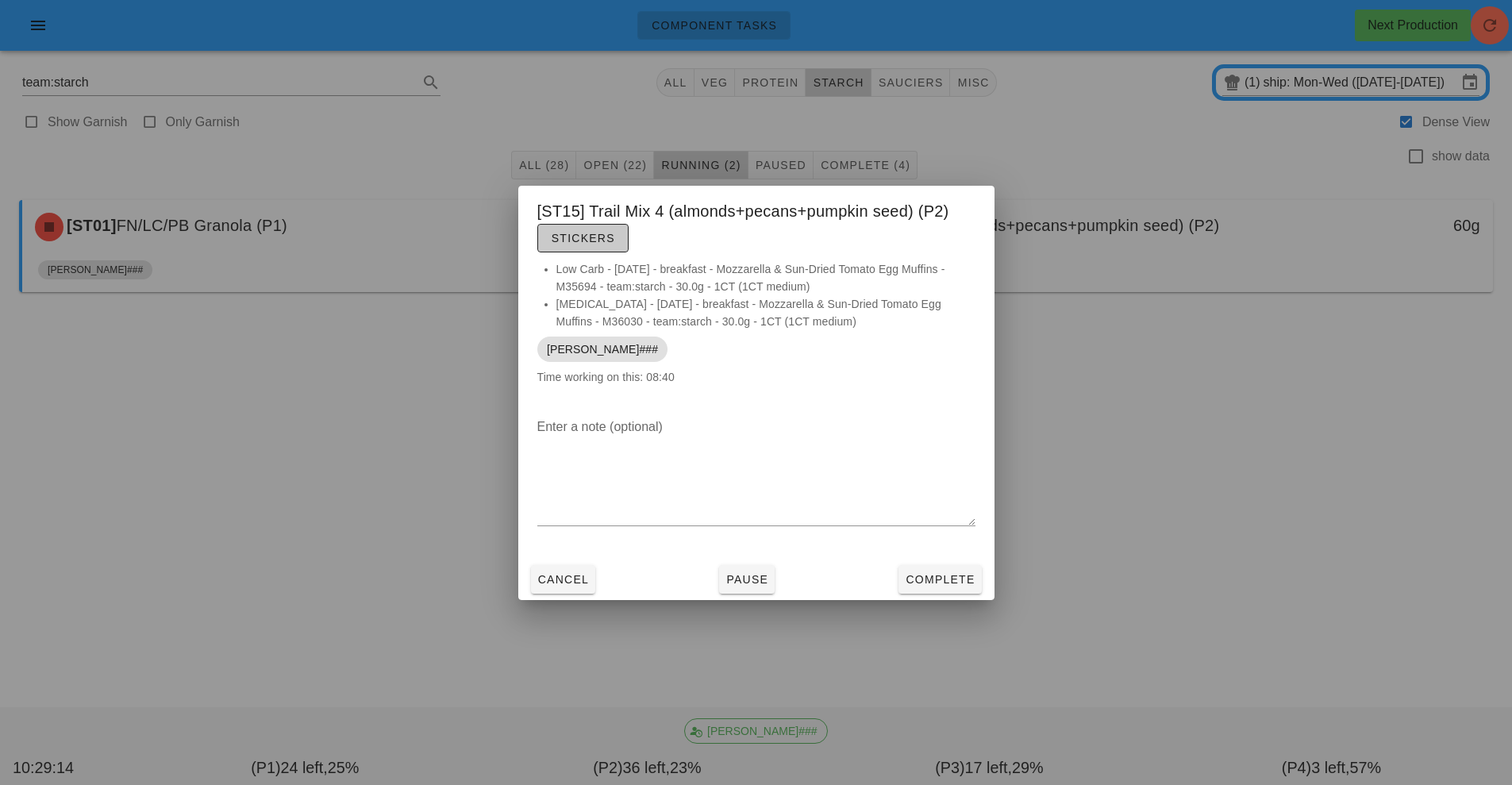
click at [583, 240] on span "Stickers" at bounding box center [583, 237] width 64 height 12
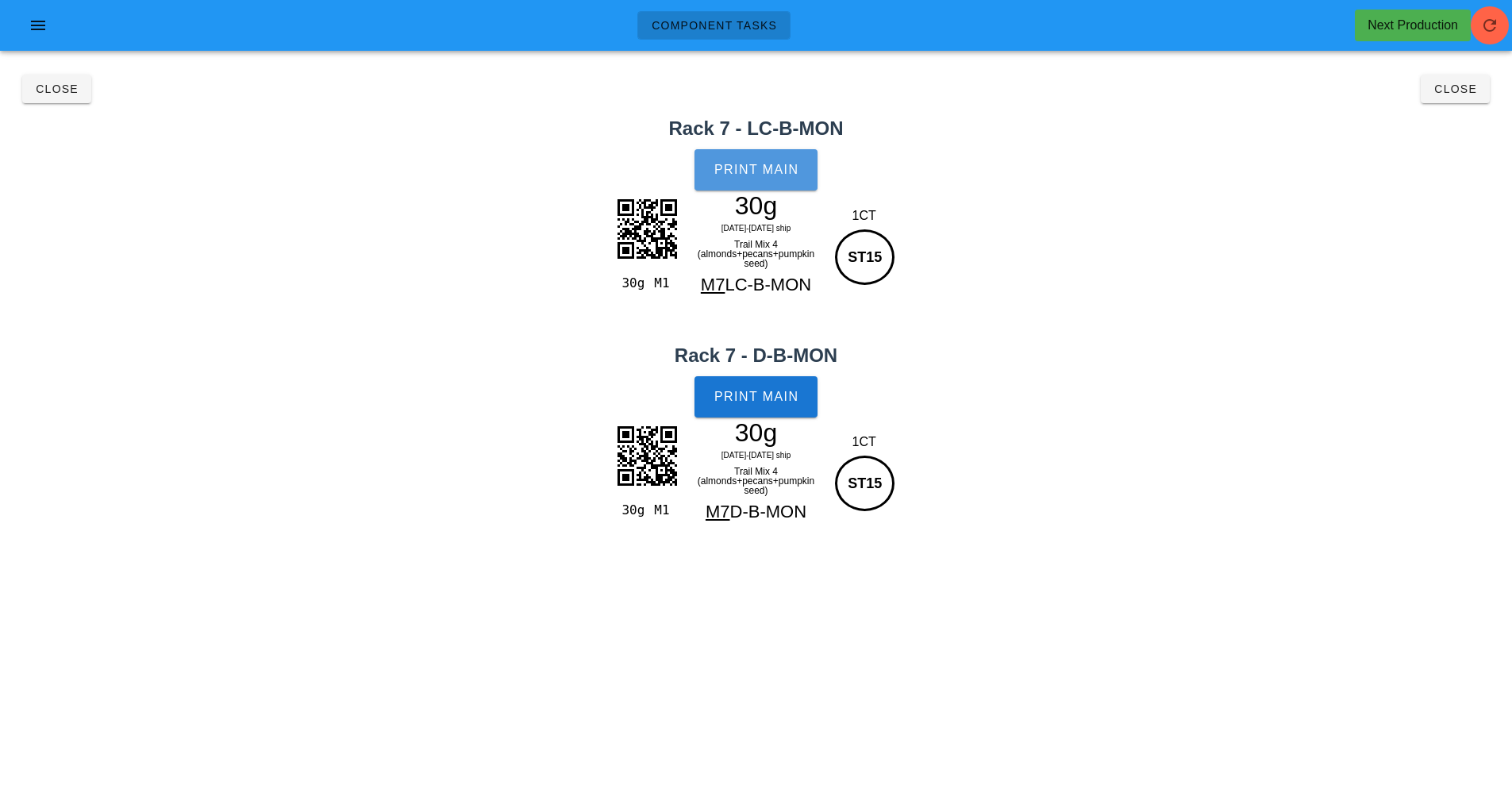
click at [766, 187] on button "Print Main" at bounding box center [756, 169] width 122 height 41
click at [768, 401] on span "Print Main" at bounding box center [757, 396] width 86 height 14
click at [56, 75] on button "Close" at bounding box center [56, 89] width 69 height 29
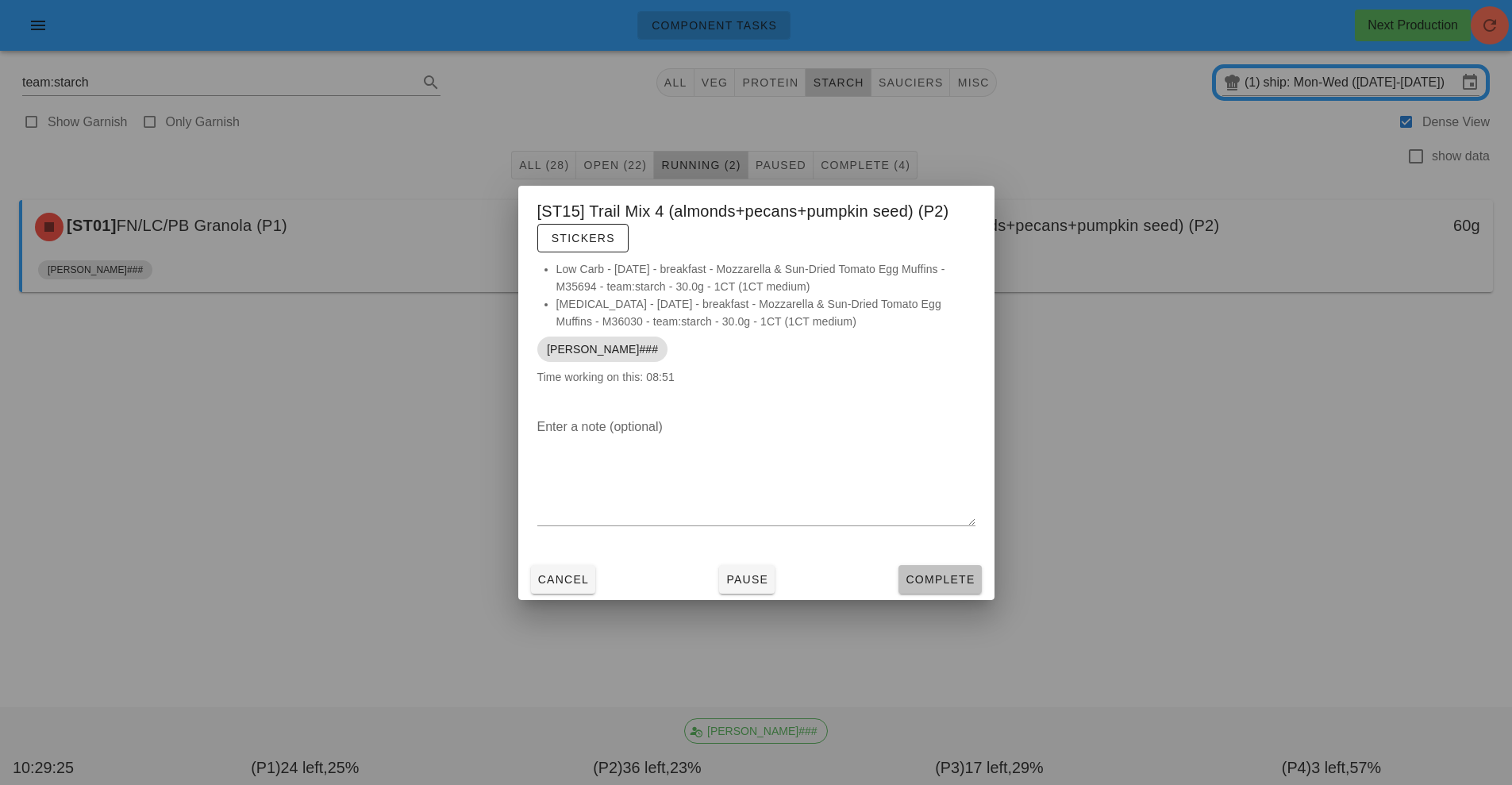
click at [948, 576] on span "Complete" at bounding box center [940, 579] width 70 height 12
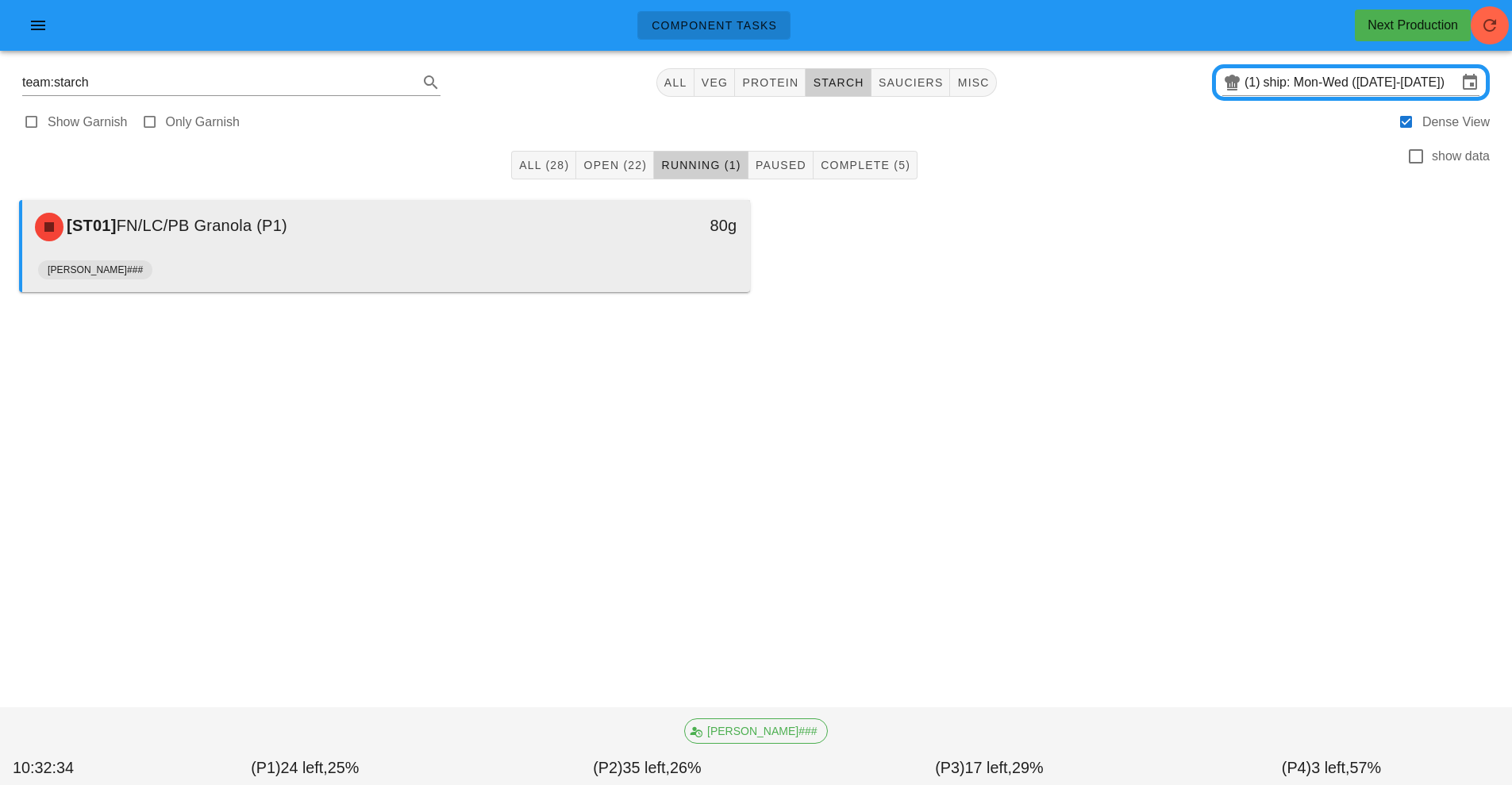
click at [503, 258] on div "[PERSON_NAME]###" at bounding box center [386, 273] width 696 height 38
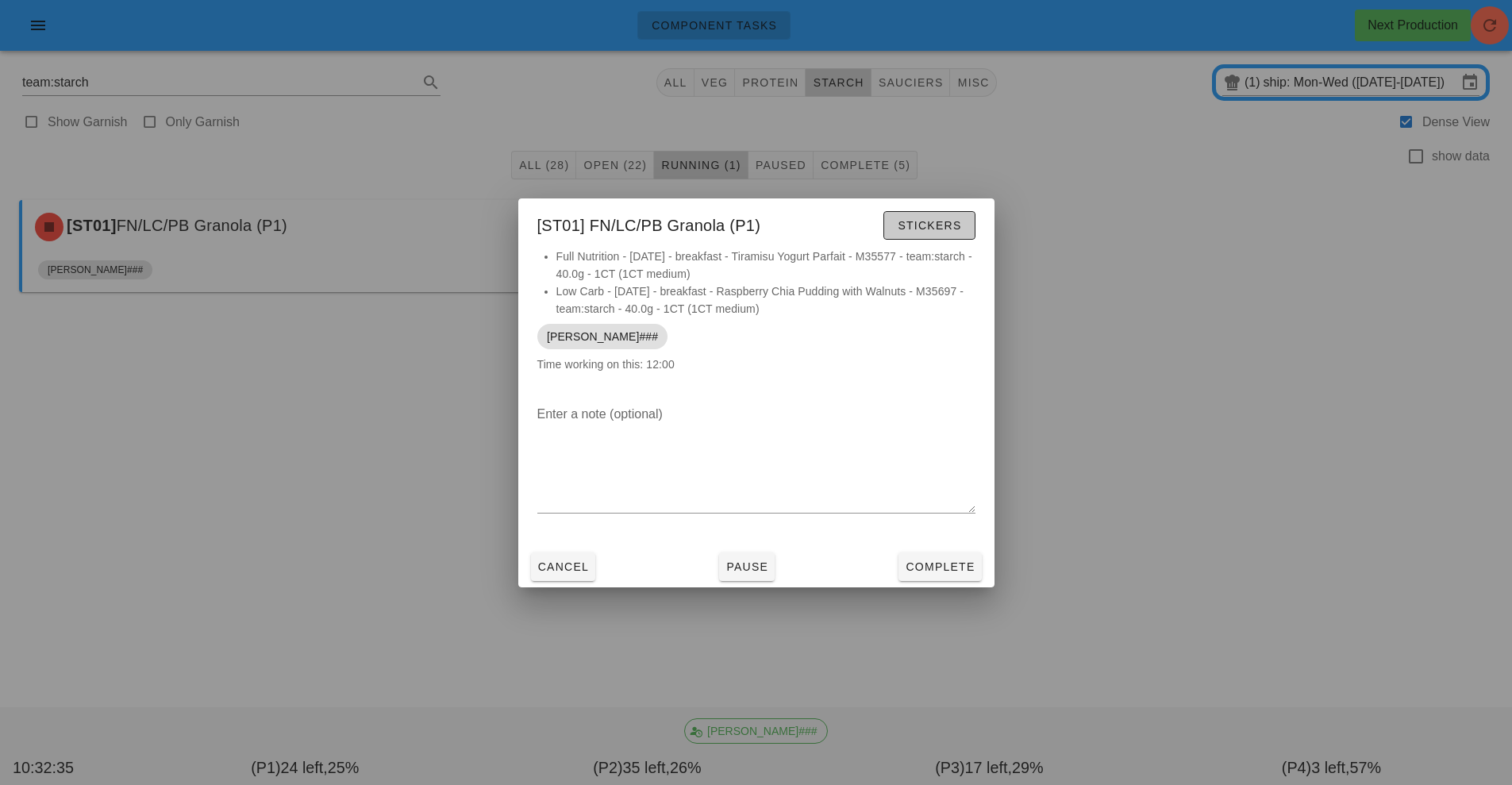
click at [957, 213] on button "Stickers" at bounding box center [928, 226] width 91 height 29
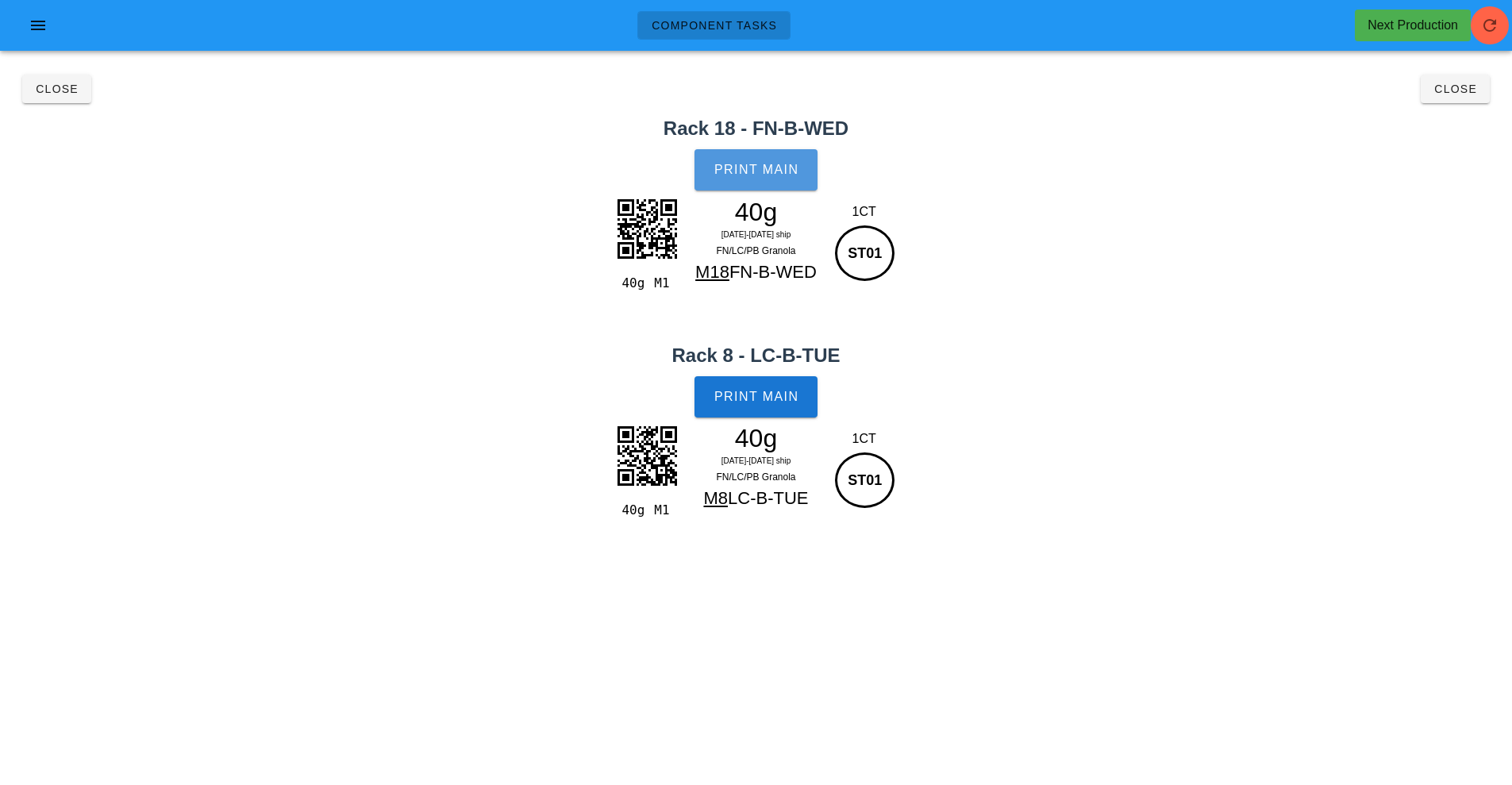
click at [773, 169] on span "Print Main" at bounding box center [757, 169] width 86 height 14
click at [767, 411] on button "Print Main" at bounding box center [756, 396] width 122 height 41
click at [78, 100] on button "Close" at bounding box center [56, 89] width 69 height 29
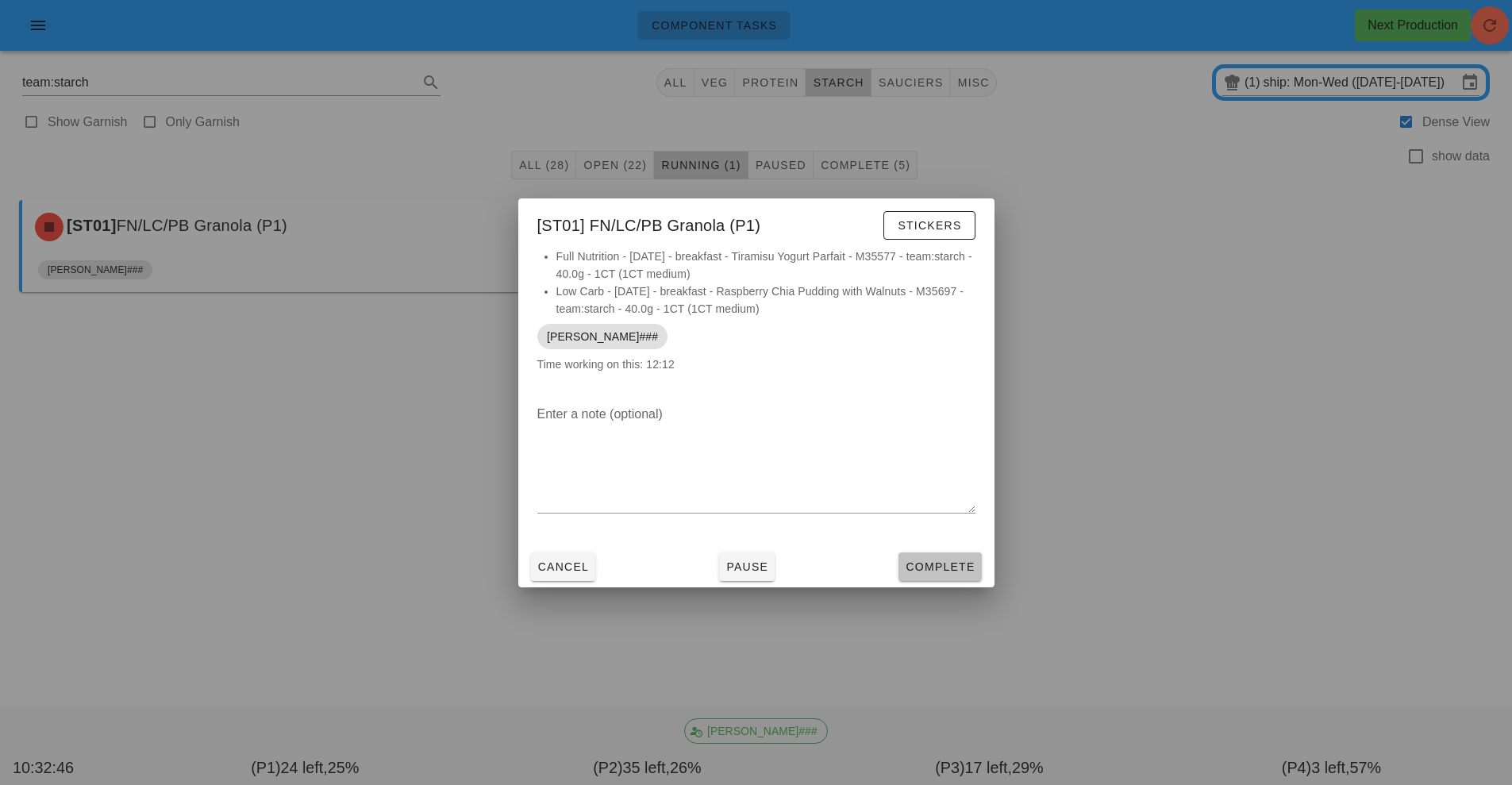
click at [930, 571] on span "Complete" at bounding box center [940, 567] width 70 height 12
